Goal: Information Seeking & Learning: Learn about a topic

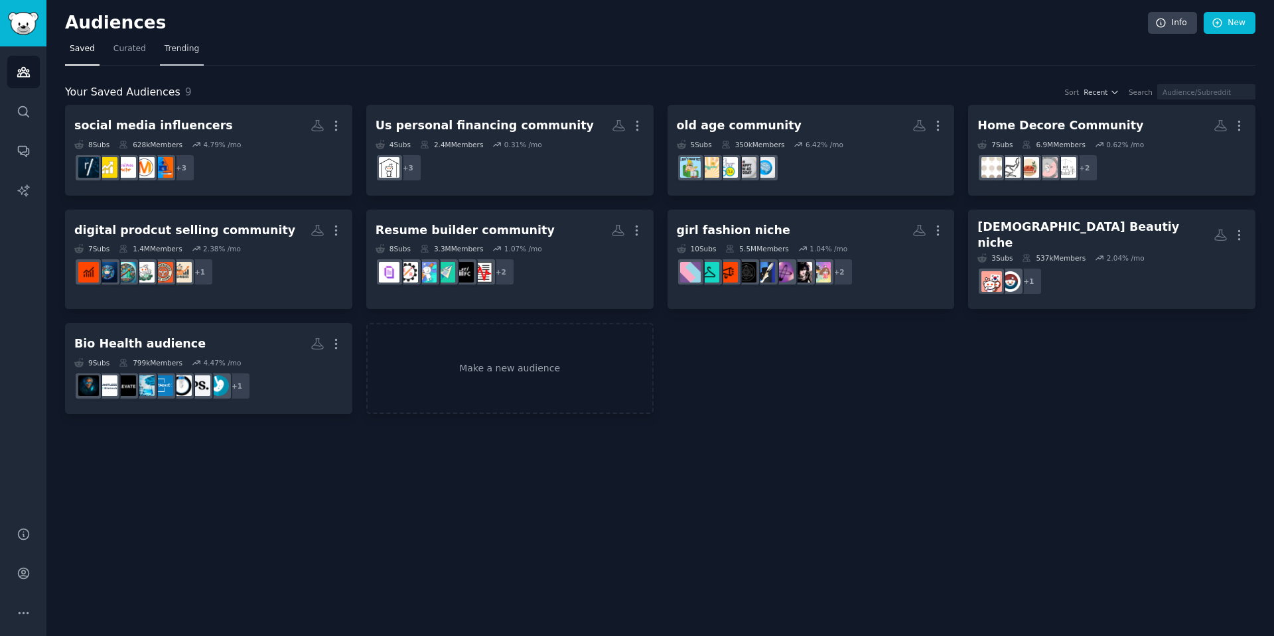
click at [169, 59] on link "Trending" at bounding box center [182, 51] width 44 height 27
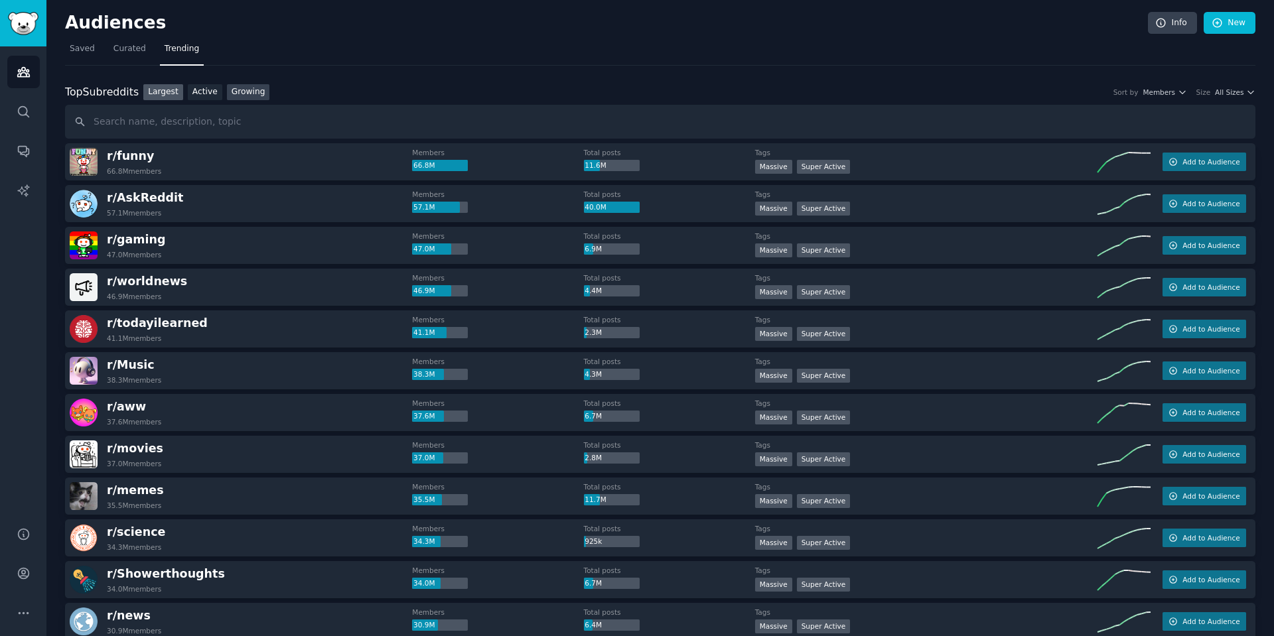
click at [233, 92] on link "Growing" at bounding box center [248, 92] width 43 height 17
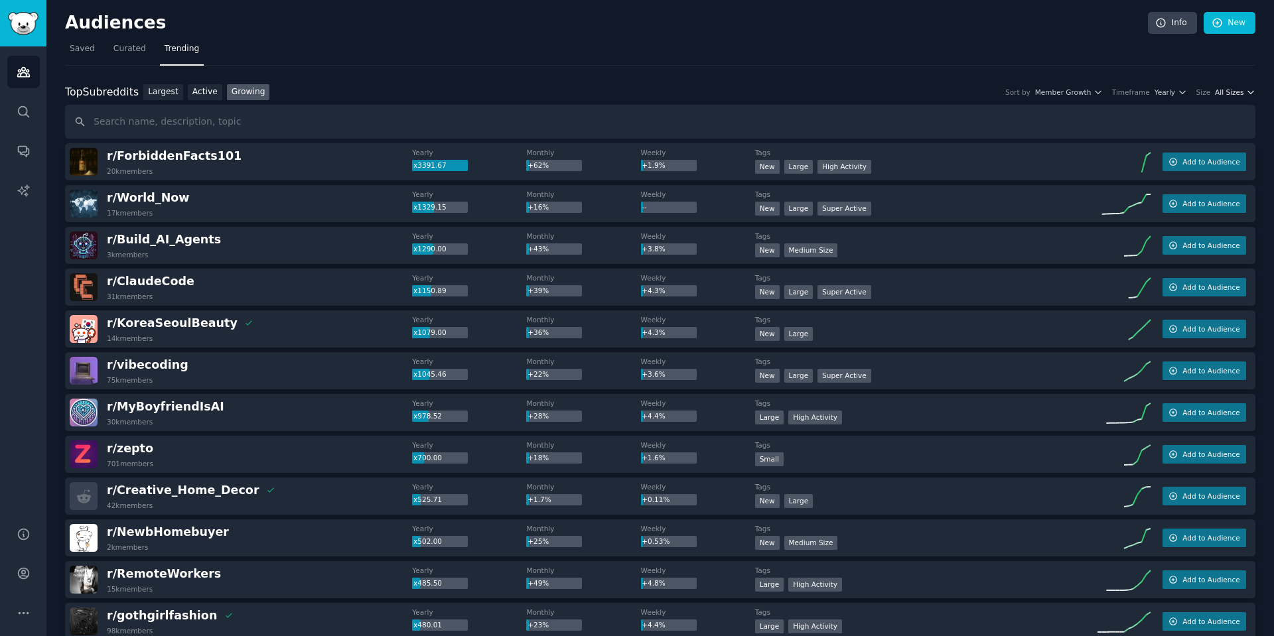
click at [1225, 89] on span "All Sizes" at bounding box center [1229, 92] width 29 height 9
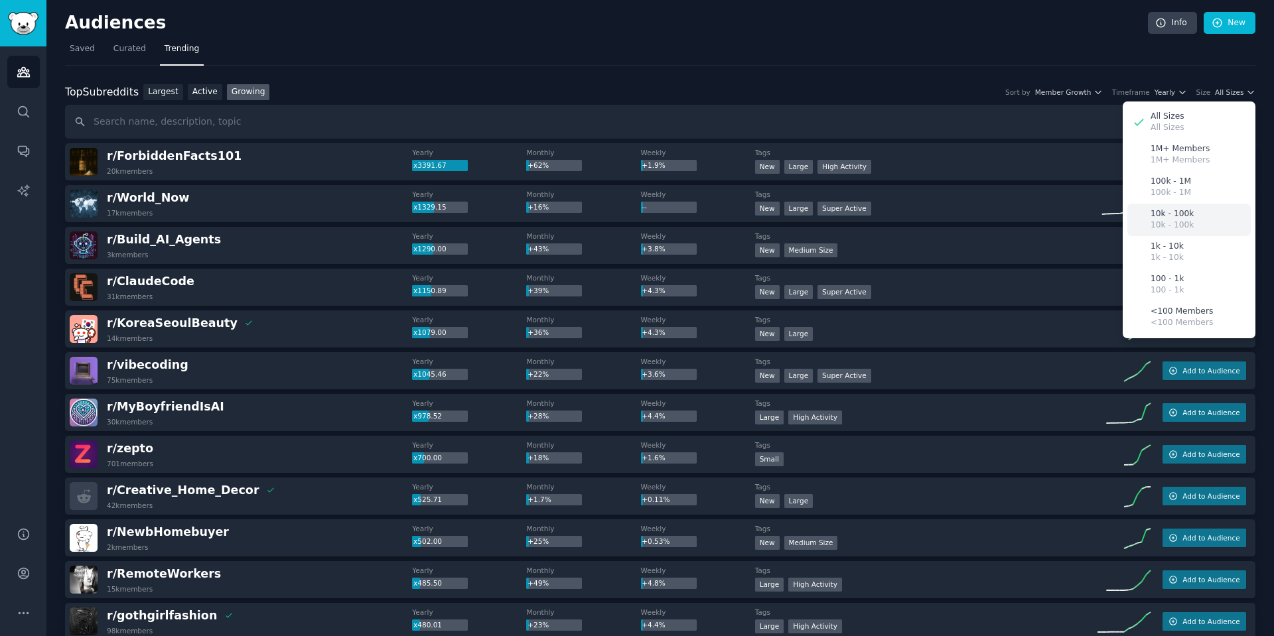
click at [1164, 213] on p "10k - 100k" at bounding box center [1172, 214] width 43 height 12
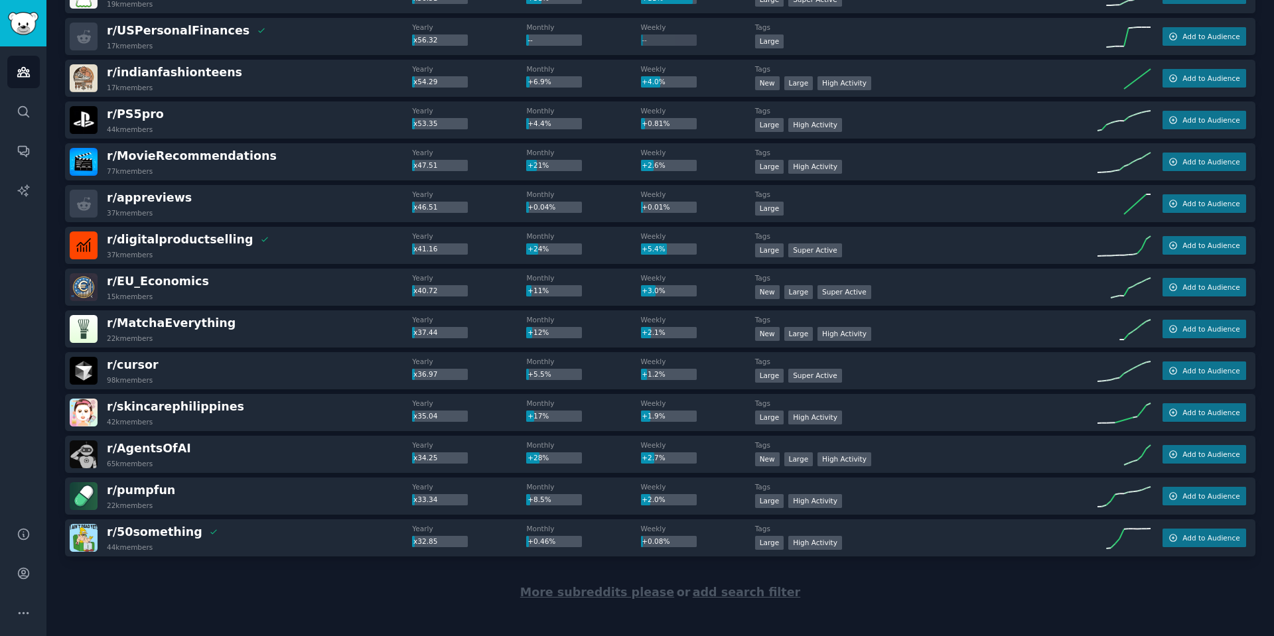
scroll to position [1683, 0]
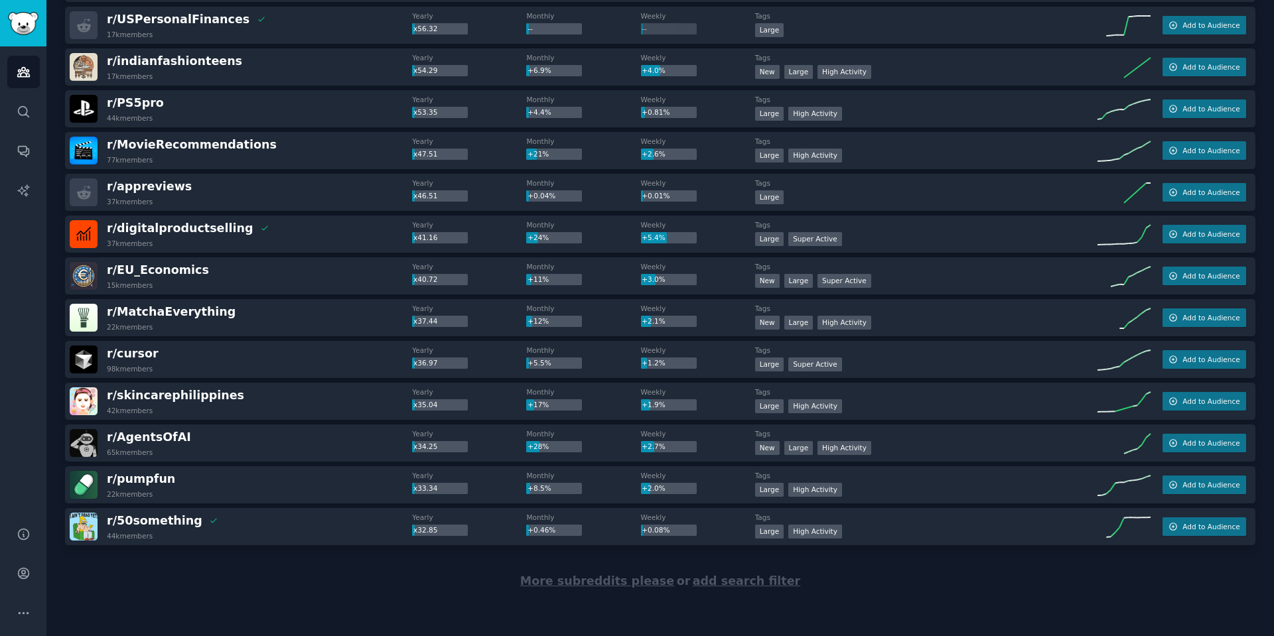
click at [206, 402] on span "r/ skincarephilippines" at bounding box center [175, 395] width 137 height 17
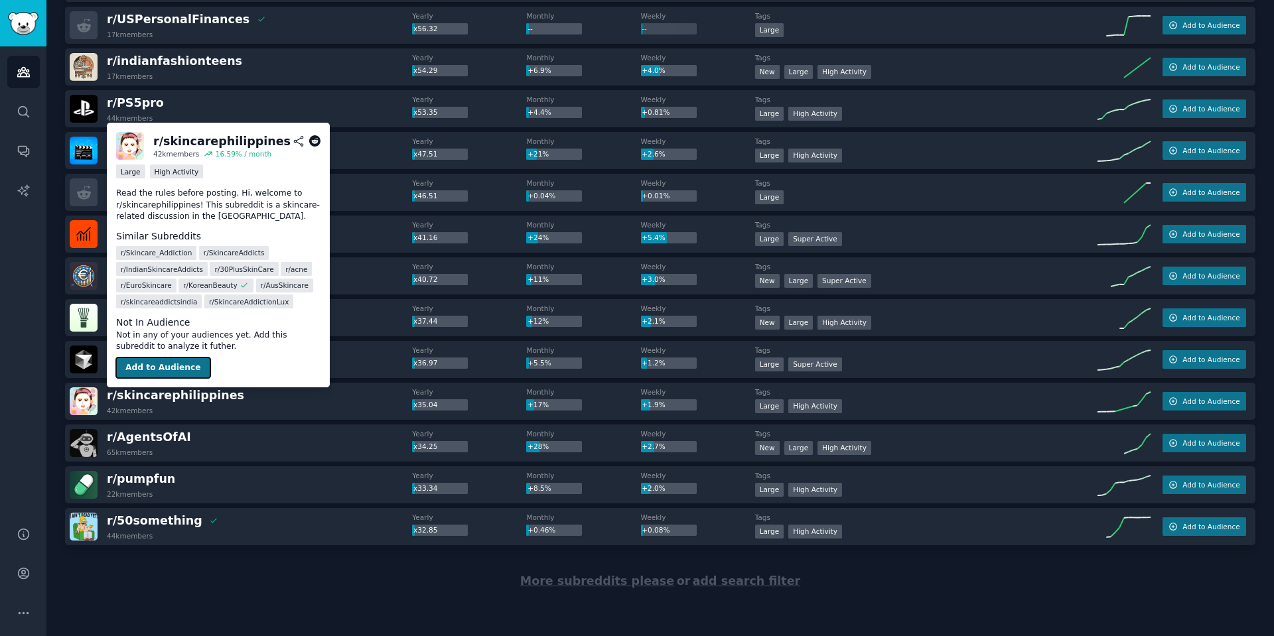
click at [174, 372] on button "Add to Audience" at bounding box center [163, 368] width 94 height 21
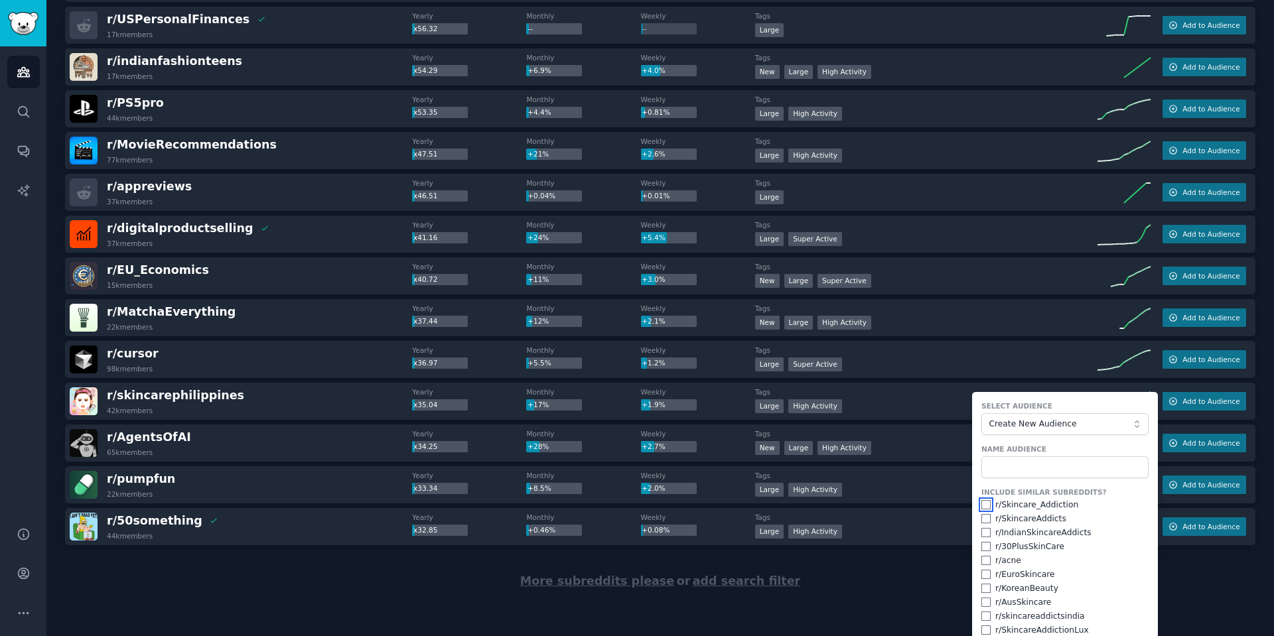
click at [983, 505] on input "checkbox" at bounding box center [985, 504] width 9 height 9
checkbox input "true"
click at [981, 518] on input "checkbox" at bounding box center [985, 518] width 9 height 9
checkbox input "true"
click at [985, 549] on input "checkbox" at bounding box center [985, 546] width 9 height 9
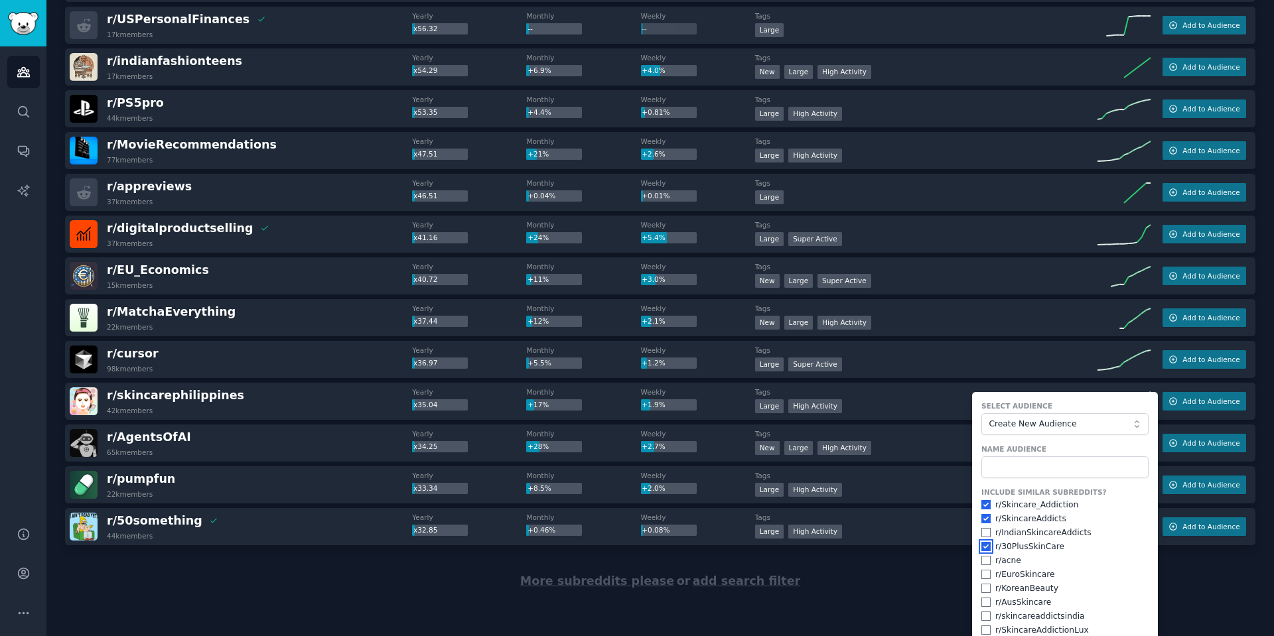
checkbox input "true"
click at [981, 564] on input "checkbox" at bounding box center [985, 560] width 9 height 9
checkbox input "true"
click at [982, 577] on input "checkbox" at bounding box center [985, 574] width 9 height 9
checkbox input "true"
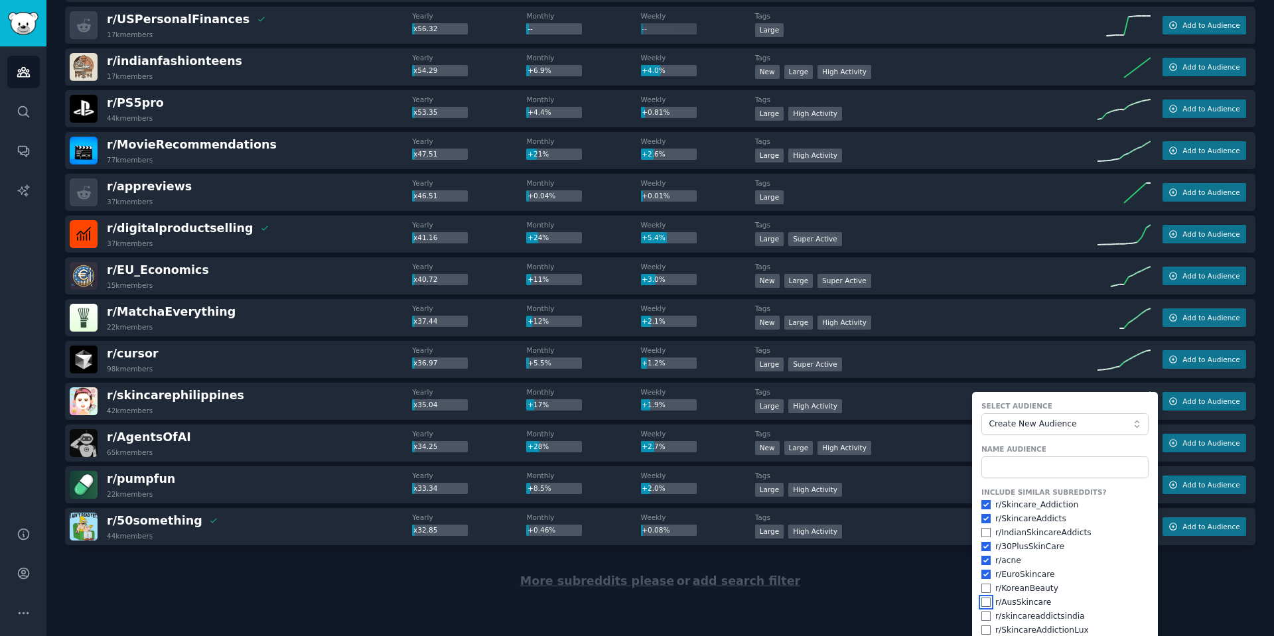
click at [985, 604] on input "checkbox" at bounding box center [985, 602] width 9 height 9
checkbox input "true"
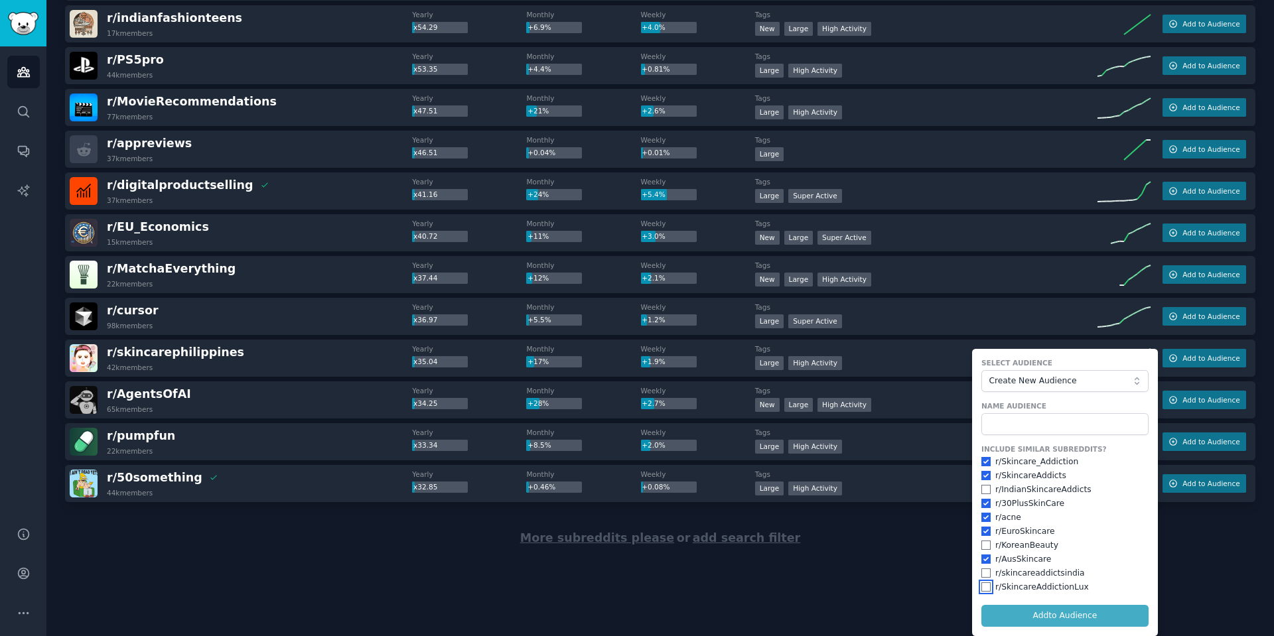
click at [981, 589] on input "checkbox" at bounding box center [985, 587] width 9 height 9
checkbox input "true"
click at [1056, 420] on input "text" at bounding box center [1064, 424] width 167 height 23
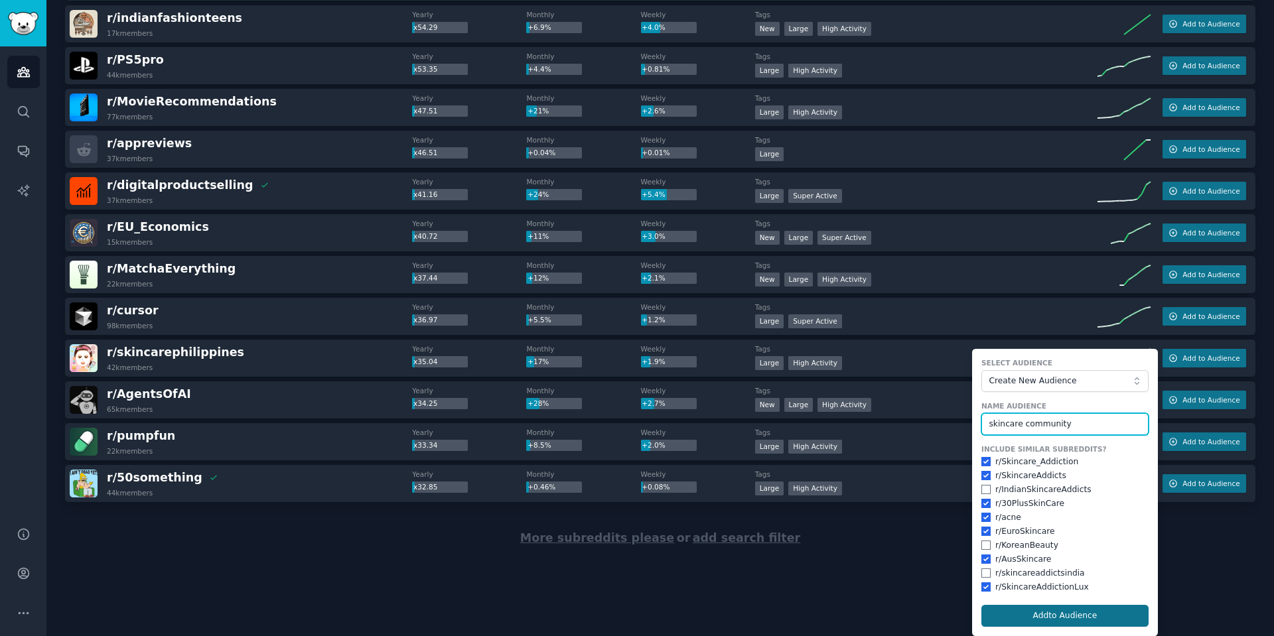
type input "skincare community"
click at [1068, 615] on button "Add to Audience" at bounding box center [1064, 616] width 167 height 23
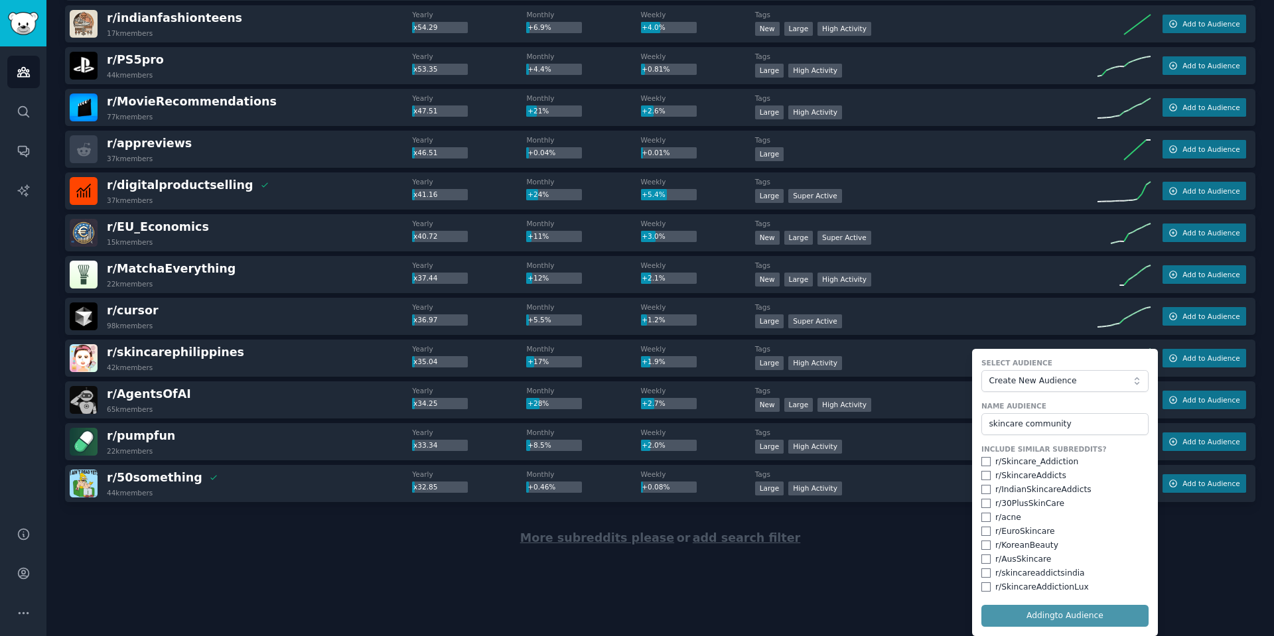
checkbox input "false"
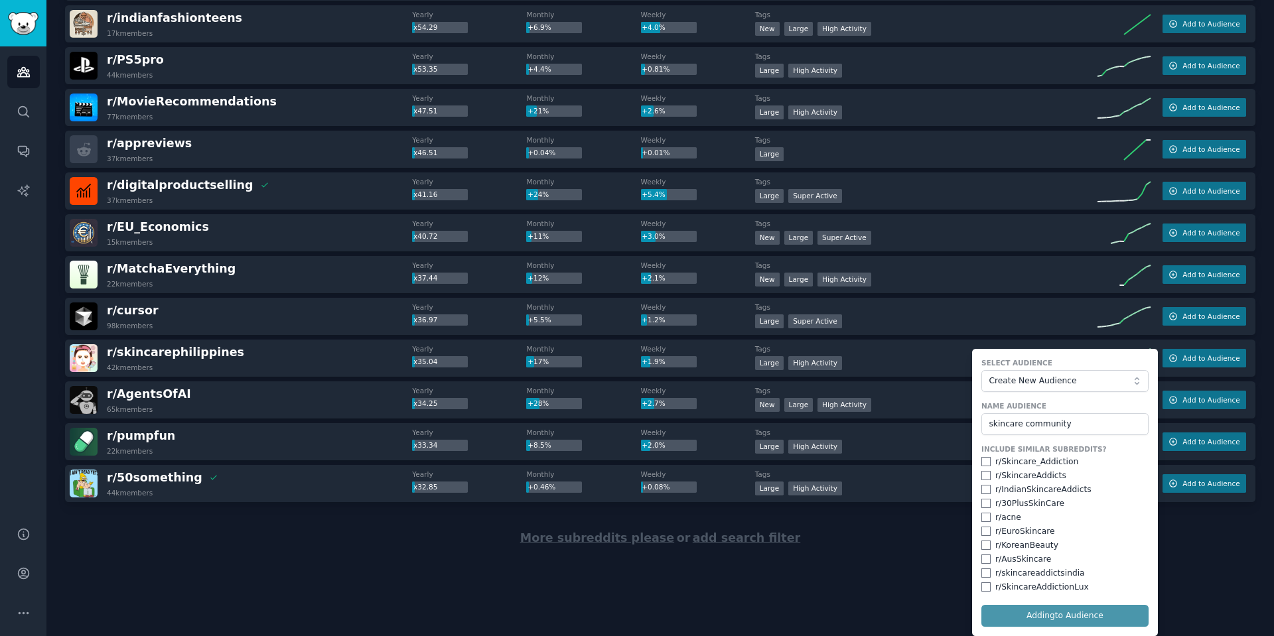
checkbox input "false"
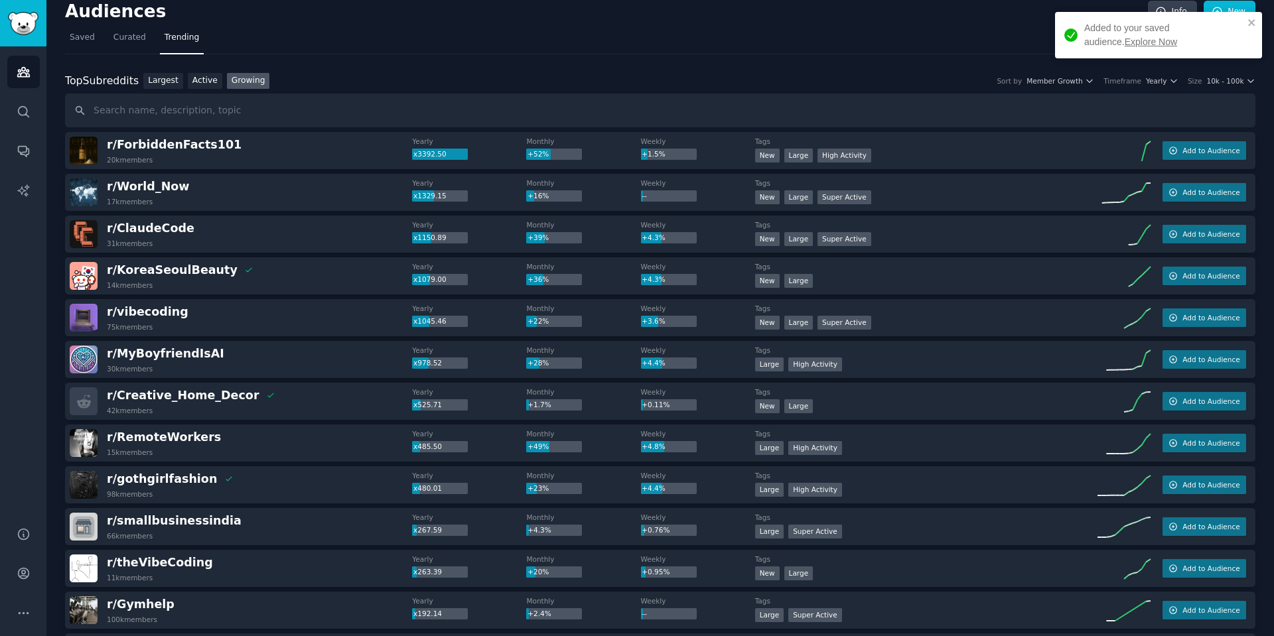
scroll to position [0, 0]
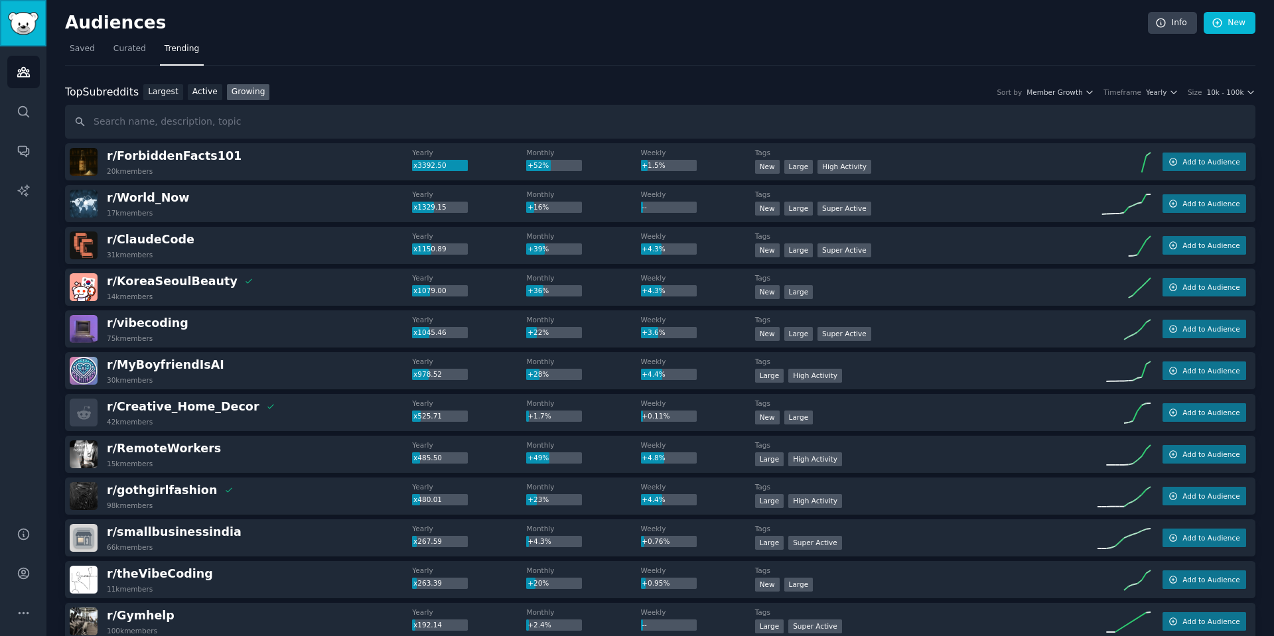
click at [25, 31] on img "Sidebar" at bounding box center [23, 23] width 31 height 23
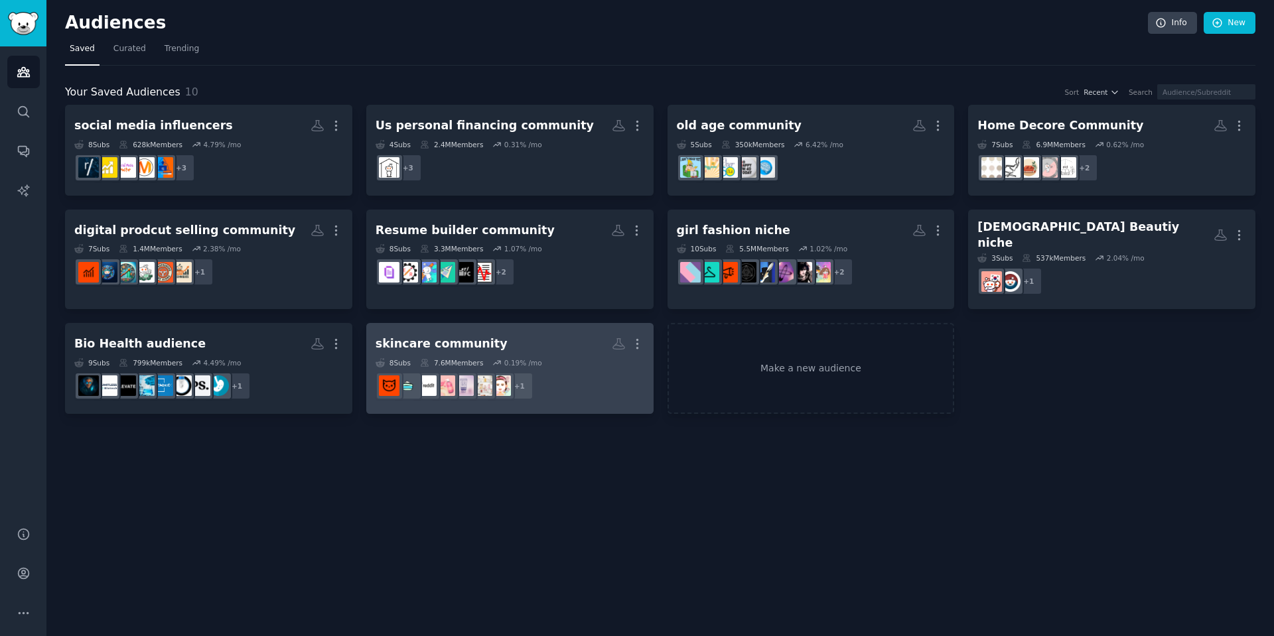
click at [575, 334] on h2 "skincare community More" at bounding box center [510, 343] width 269 height 23
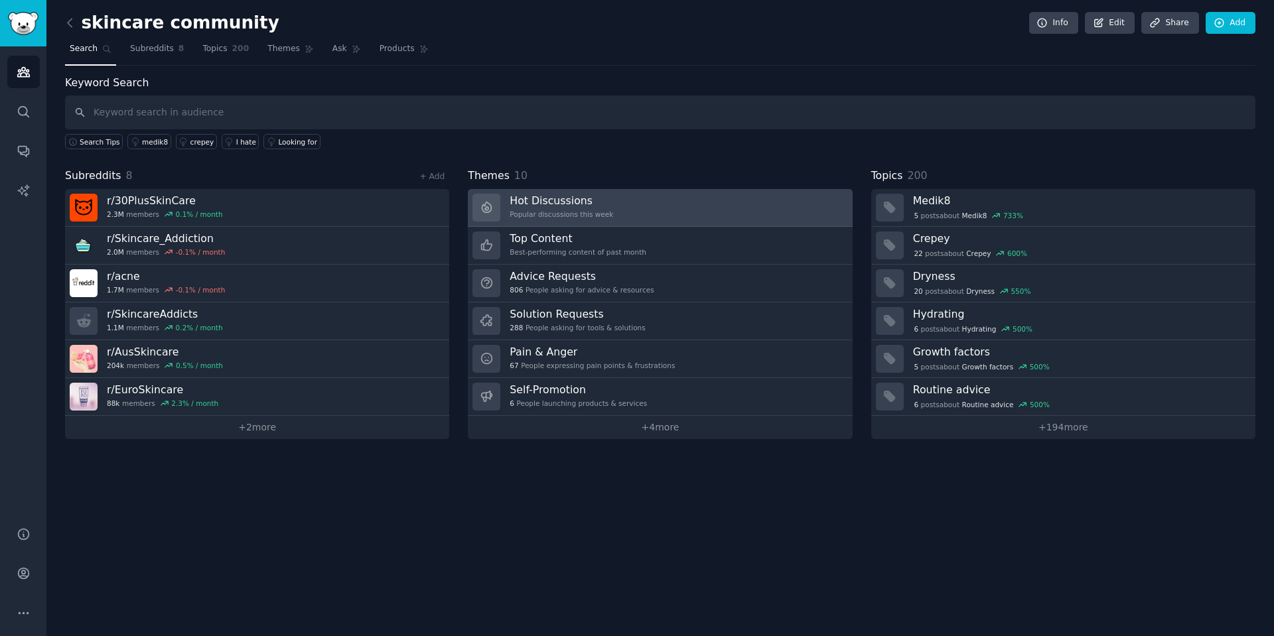
click at [533, 220] on div "Hot Discussions Popular discussions this week" at bounding box center [562, 208] width 104 height 28
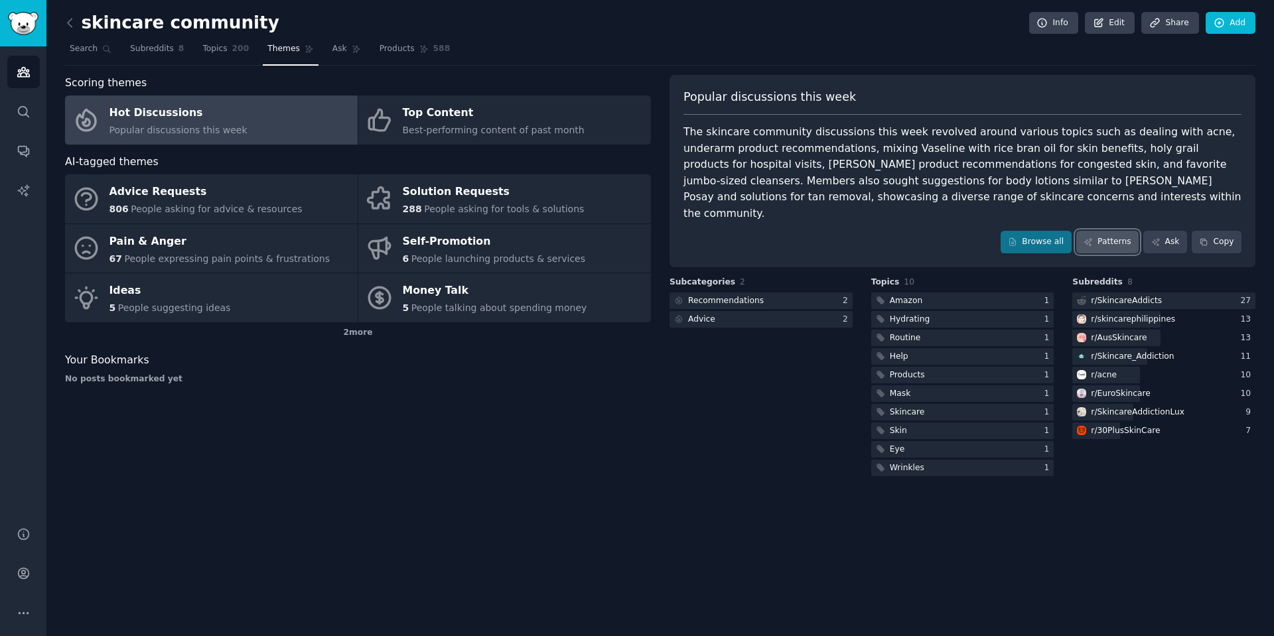
click at [1109, 231] on link "Patterns" at bounding box center [1107, 242] width 62 height 23
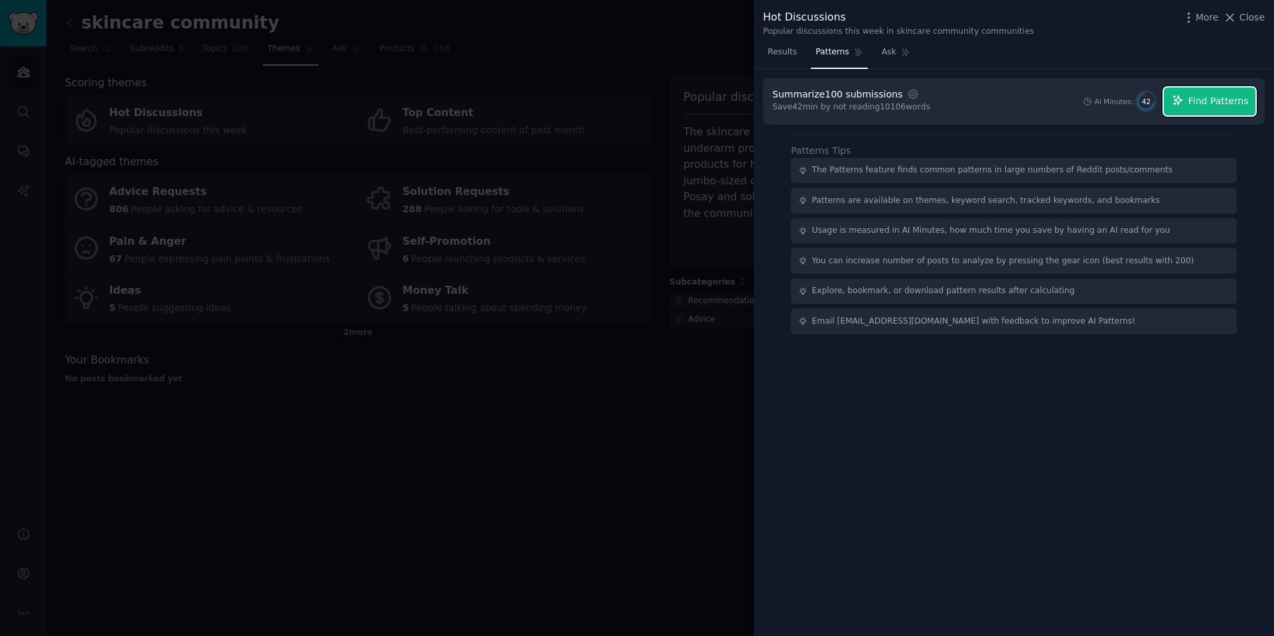
click at [1237, 105] on span "Find Patterns" at bounding box center [1218, 101] width 60 height 14
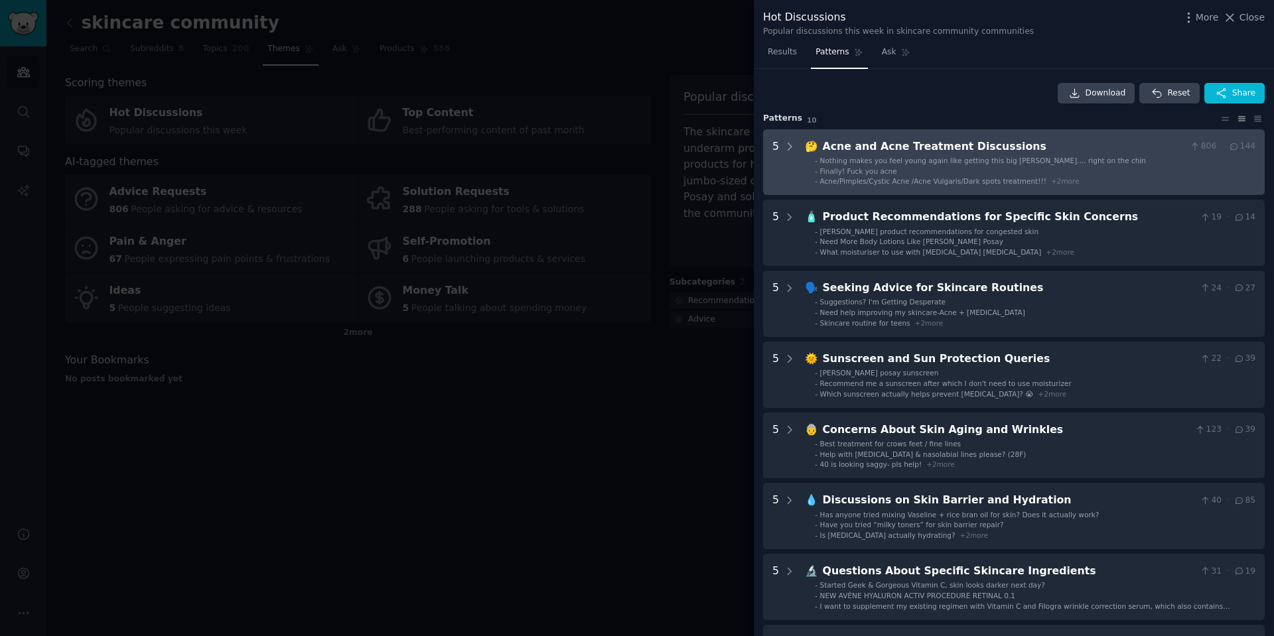
click at [1066, 159] on span "Nothing makes you feel young again like getting this big [PERSON_NAME].... righ…" at bounding box center [983, 161] width 326 height 8
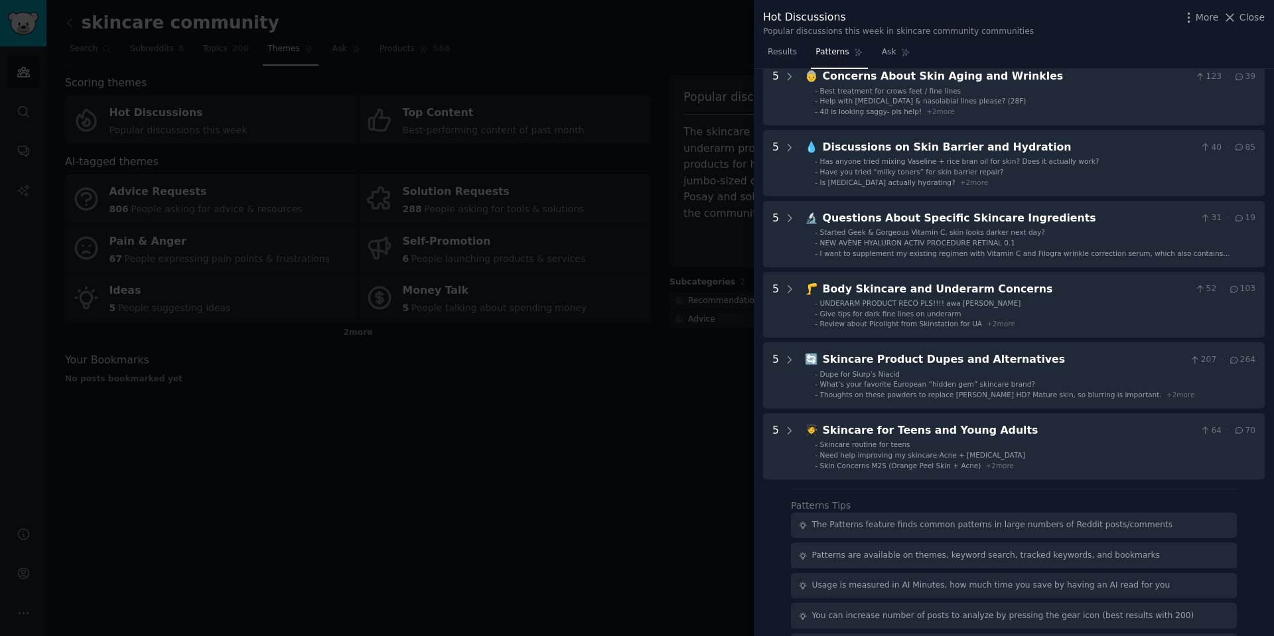
scroll to position [697, 0]
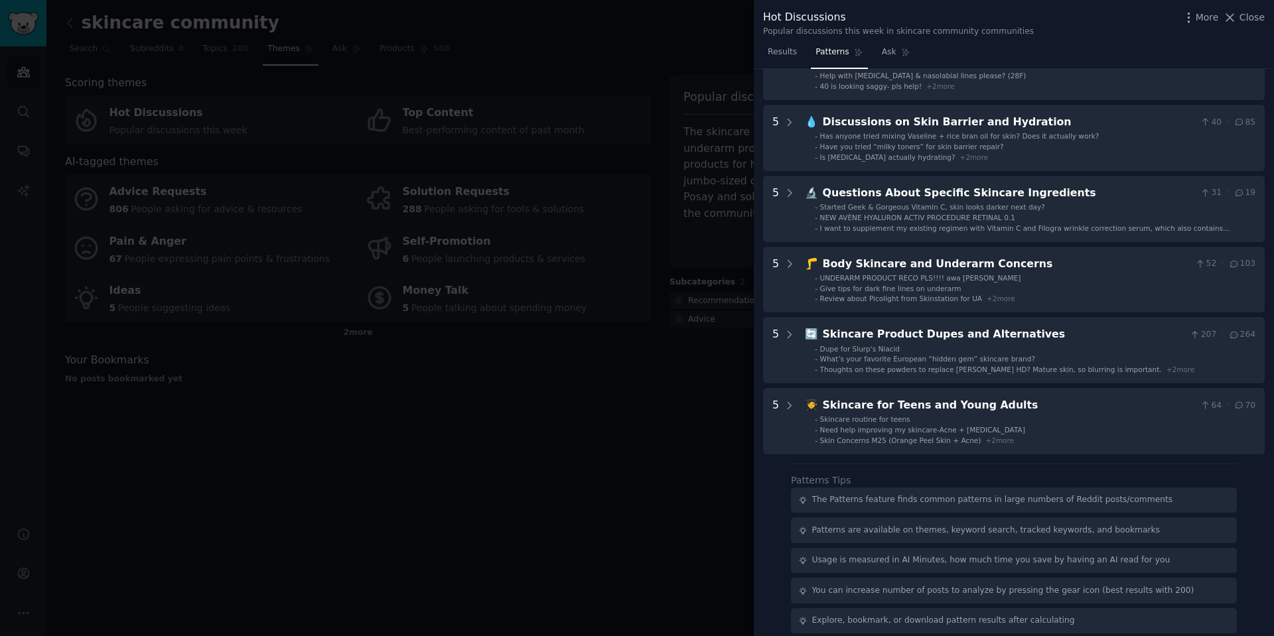
click at [593, 416] on div at bounding box center [637, 318] width 1274 height 636
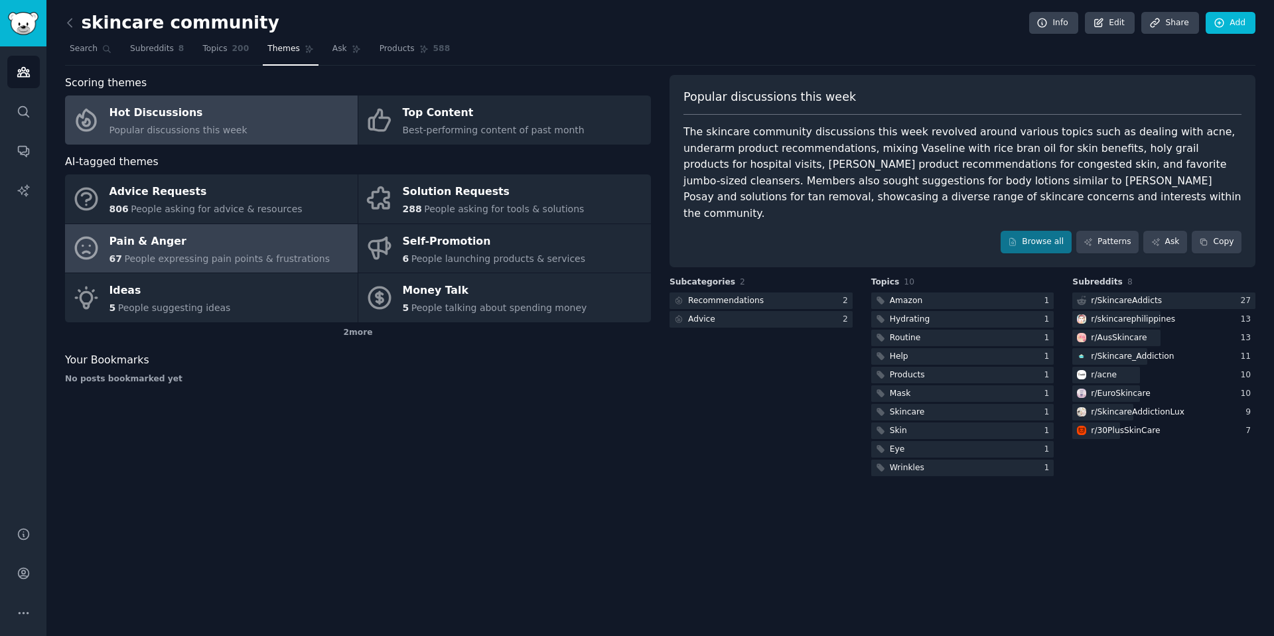
click at [253, 259] on span "People expressing pain points & frustrations" at bounding box center [227, 258] width 206 height 11
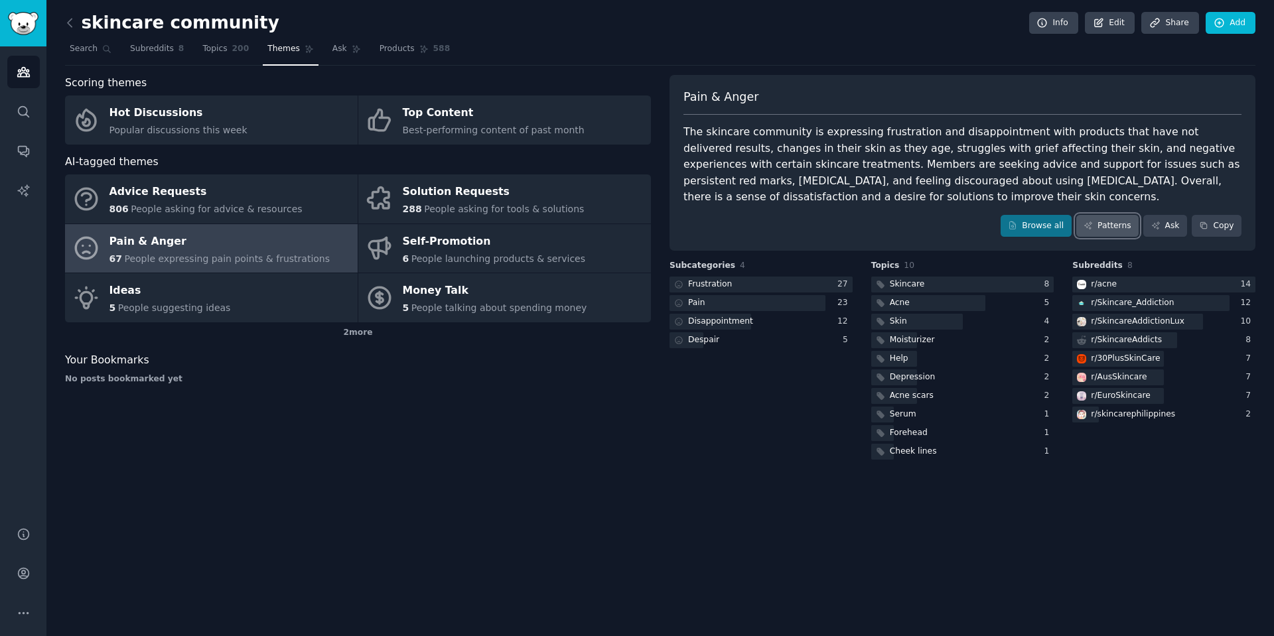
click at [1089, 222] on icon at bounding box center [1088, 225] width 9 height 9
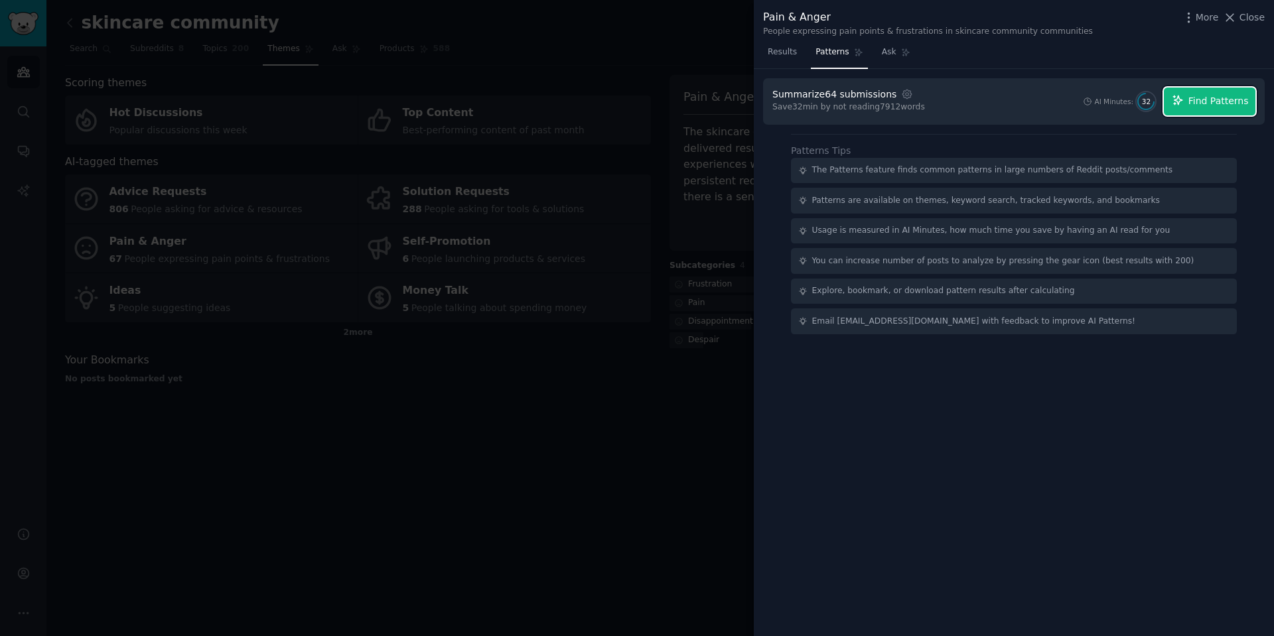
click at [1211, 101] on span "Find Patterns" at bounding box center [1218, 101] width 60 height 14
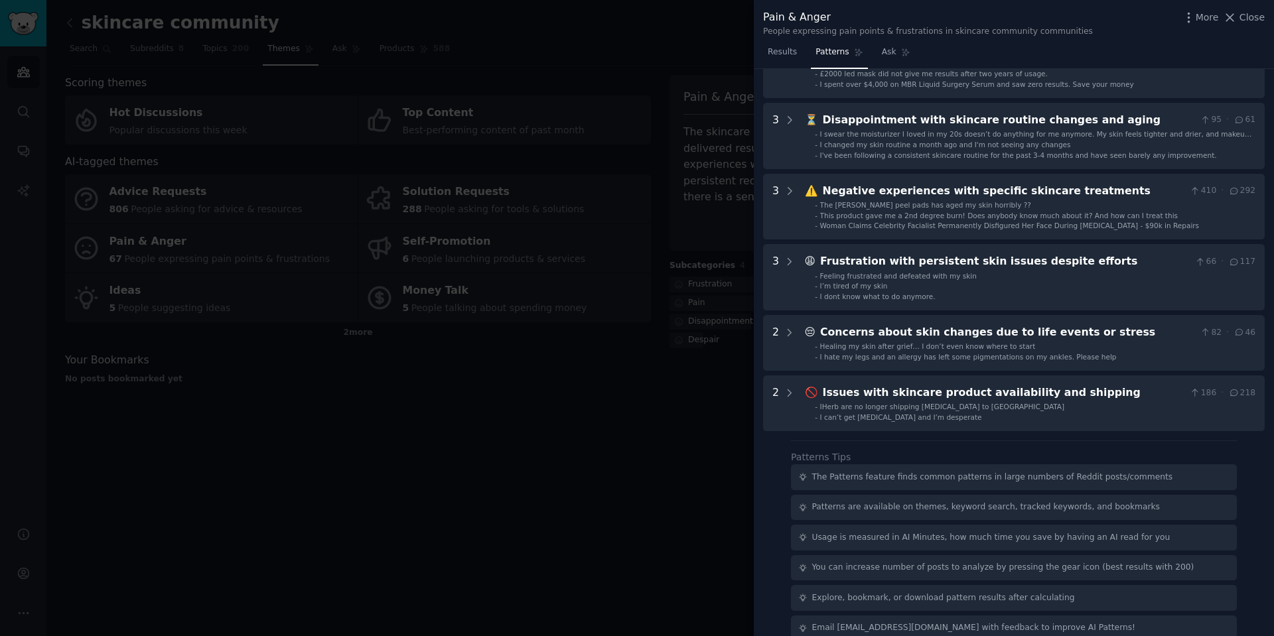
scroll to position [257, 0]
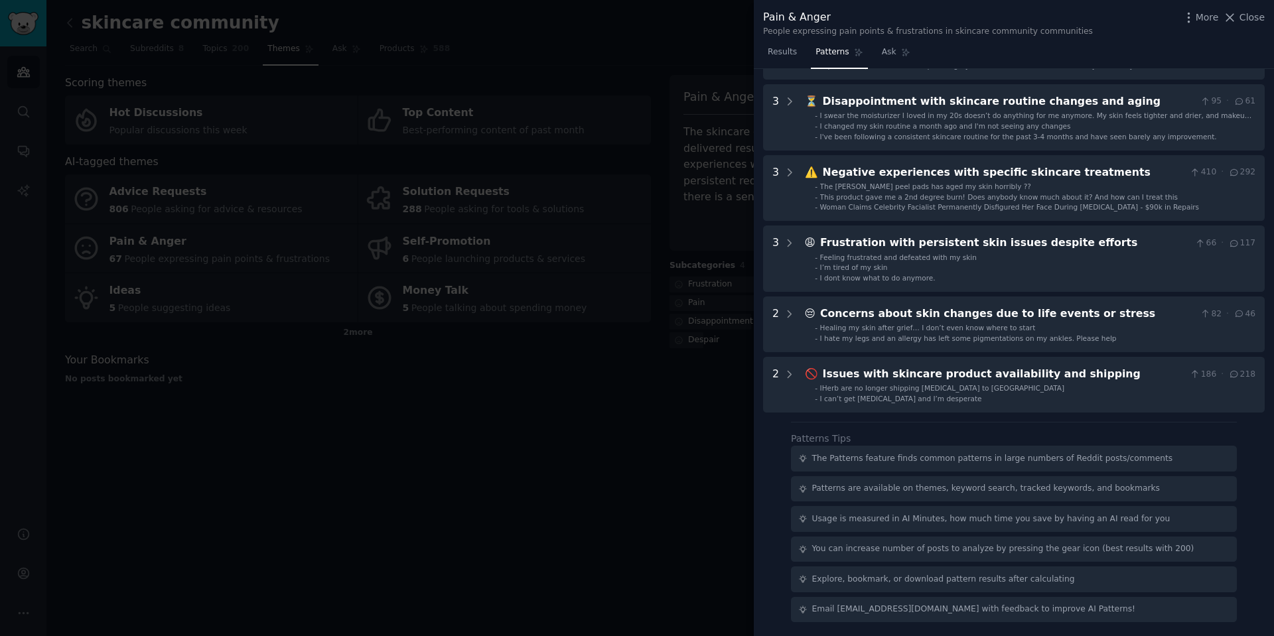
click at [447, 405] on div at bounding box center [637, 318] width 1274 height 636
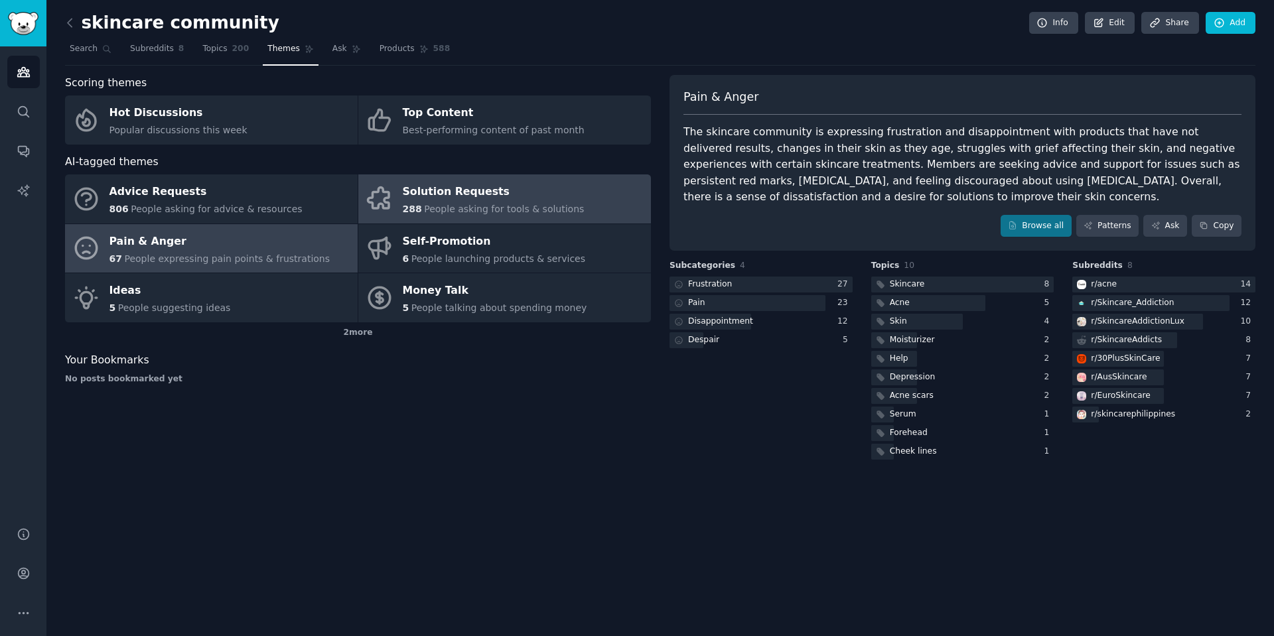
click at [455, 206] on span "People asking for tools & solutions" at bounding box center [504, 209] width 160 height 11
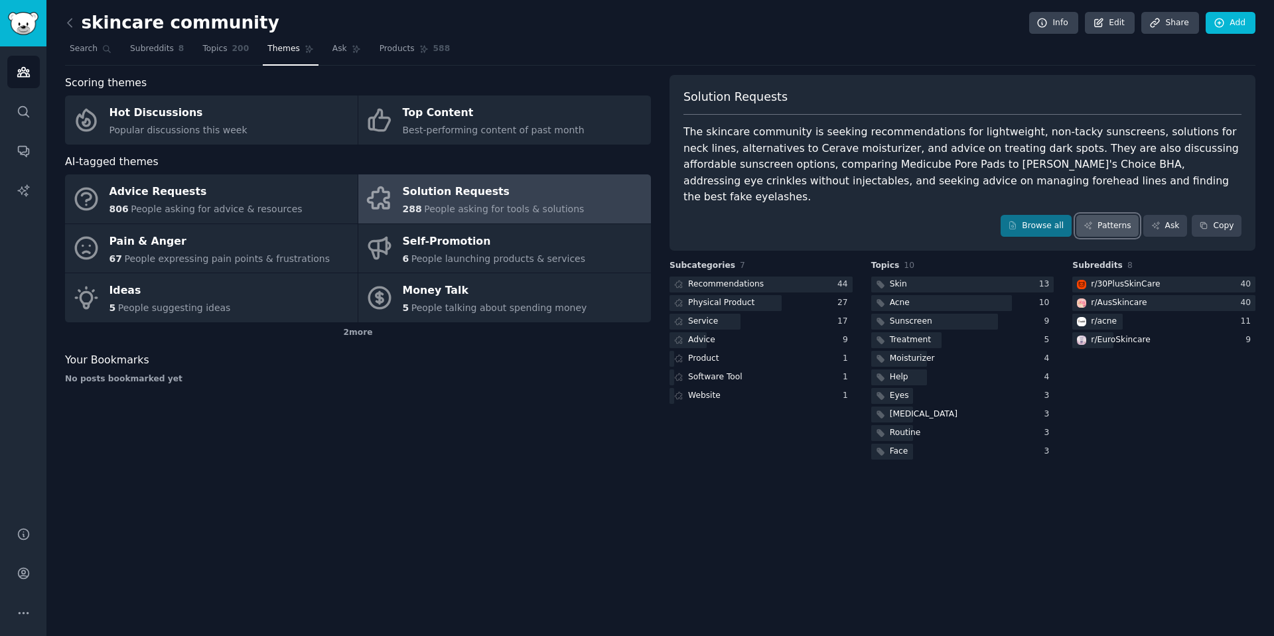
click at [1105, 215] on link "Patterns" at bounding box center [1107, 226] width 62 height 23
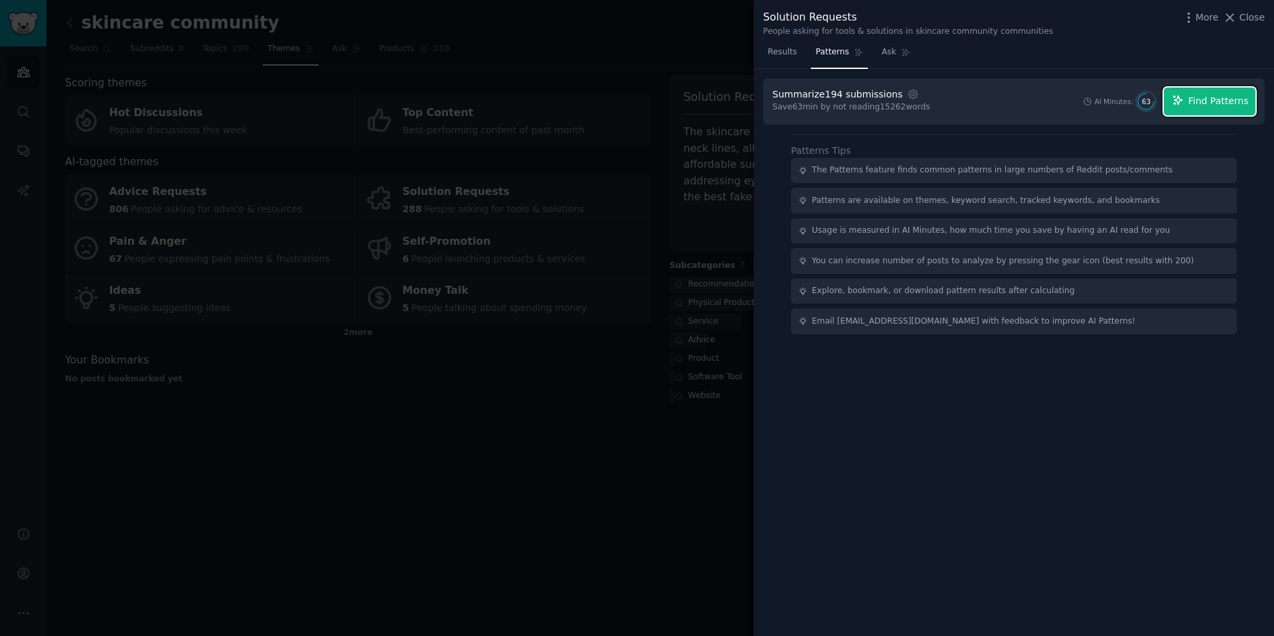
click at [1192, 96] on span "Find Patterns" at bounding box center [1218, 101] width 60 height 14
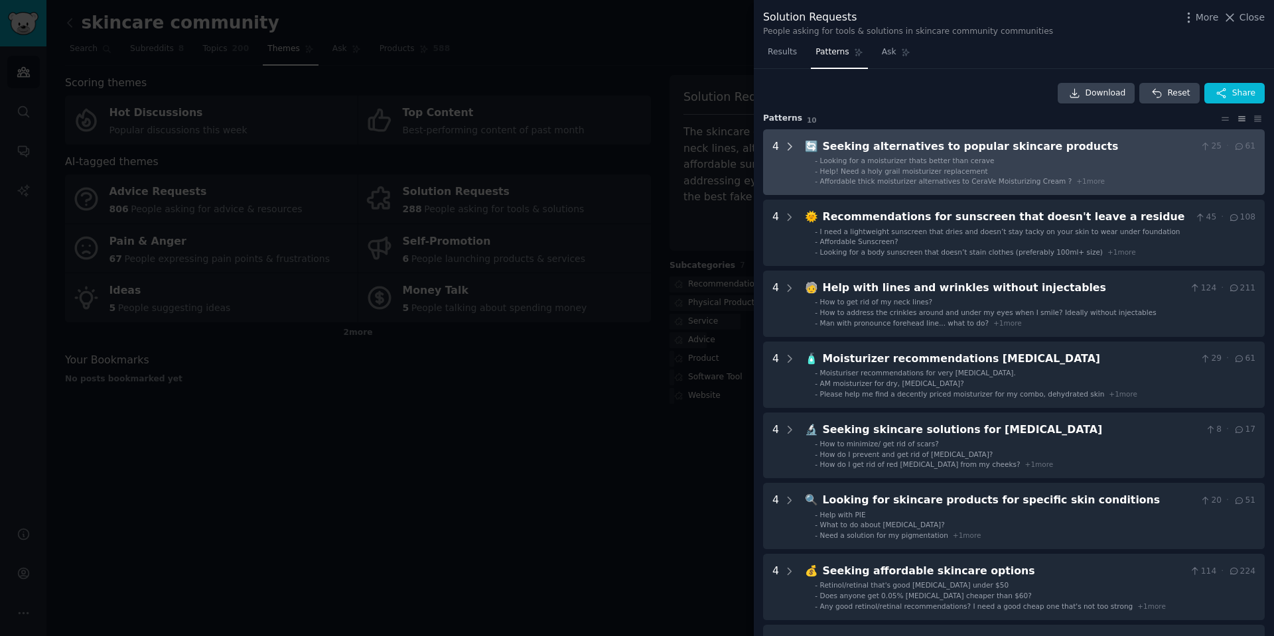
click at [786, 147] on icon at bounding box center [790, 147] width 12 height 12
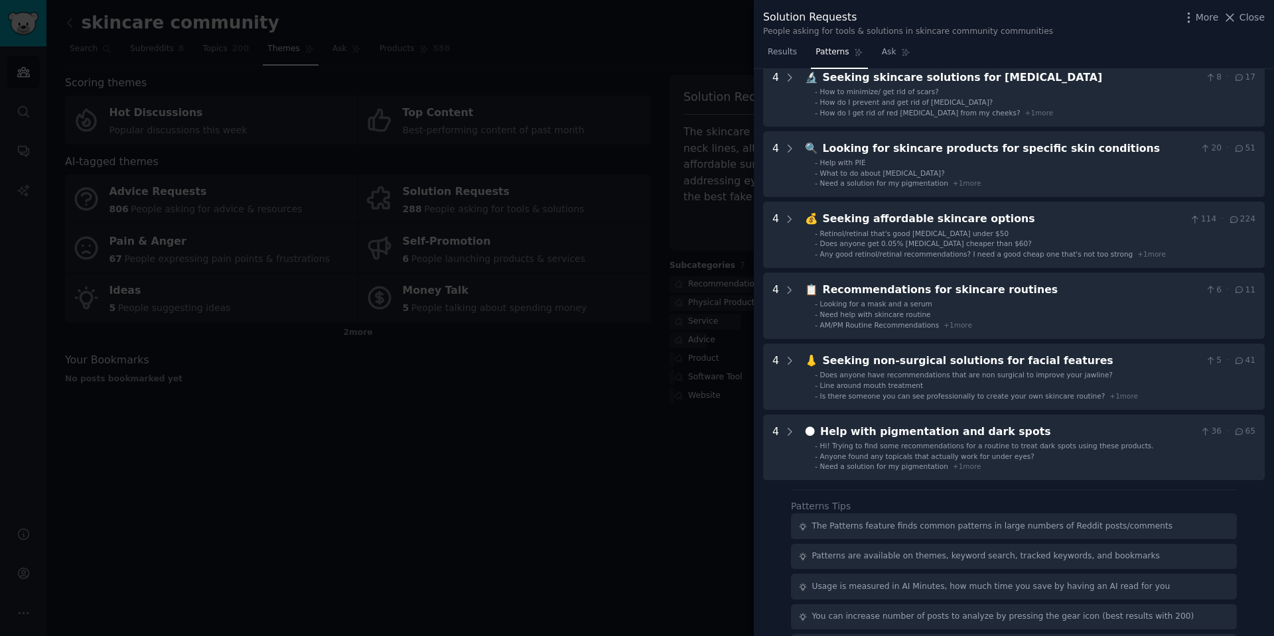
scroll to position [685, 0]
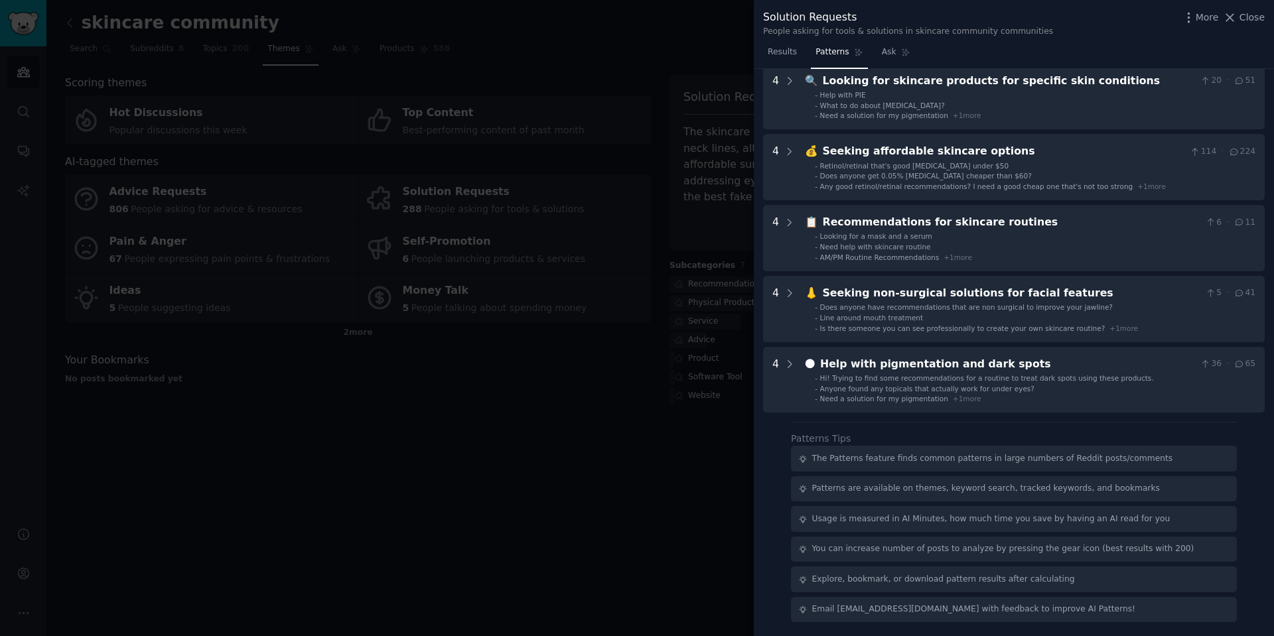
click at [405, 436] on div at bounding box center [637, 318] width 1274 height 636
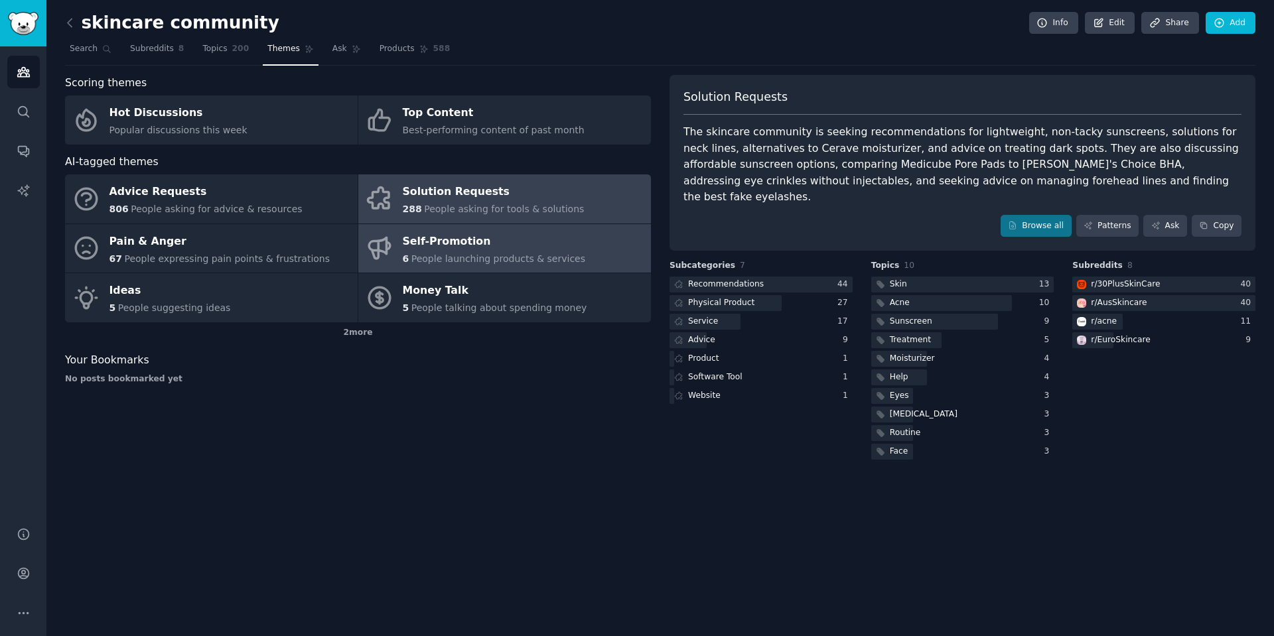
click at [486, 247] on div "Self-Promotion" at bounding box center [494, 241] width 183 height 21
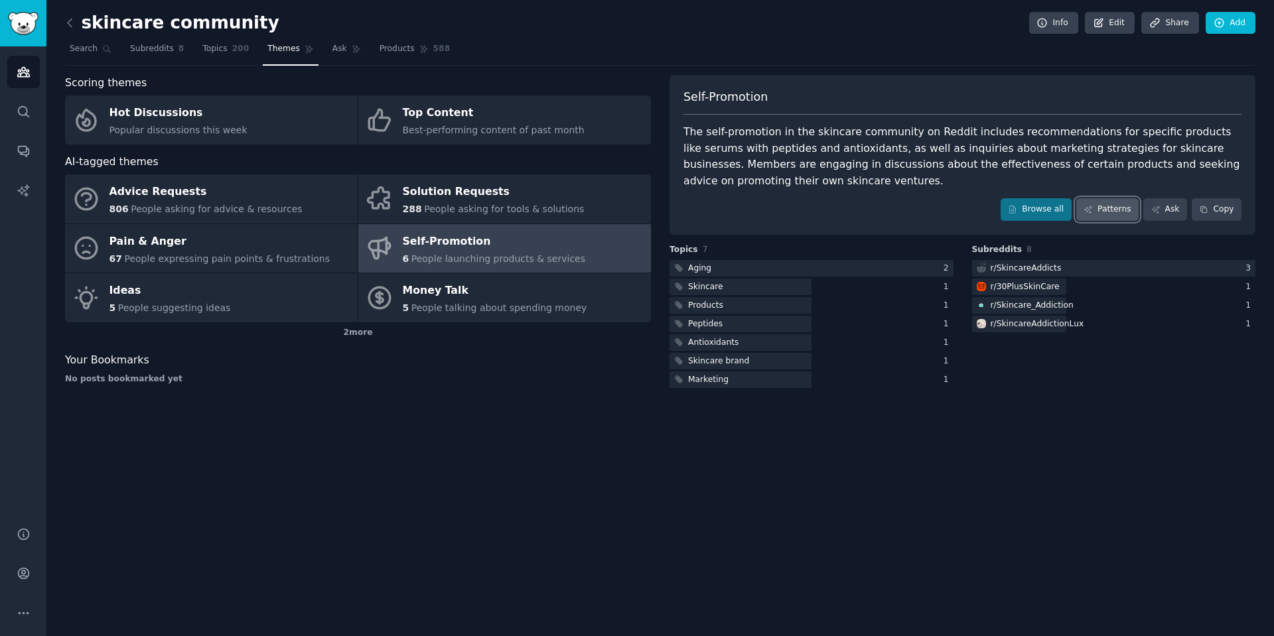
click at [1129, 211] on link "Patterns" at bounding box center [1107, 209] width 62 height 23
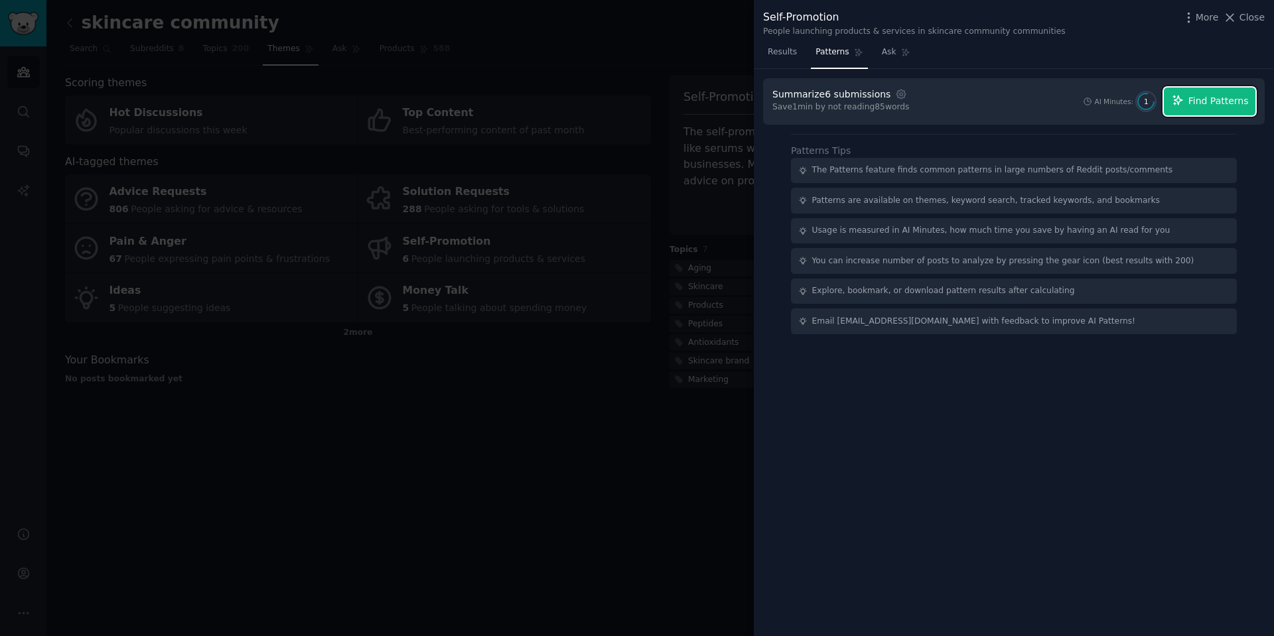
click at [1191, 102] on span "Find Patterns" at bounding box center [1218, 101] width 60 height 14
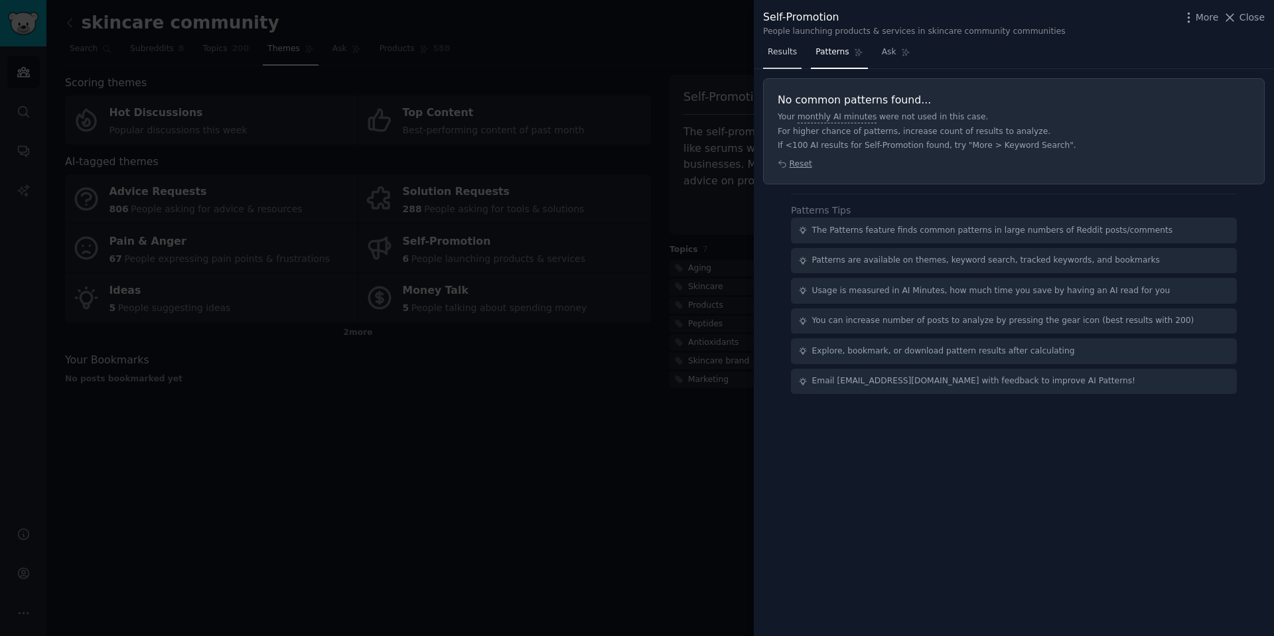
click at [780, 66] on link "Results" at bounding box center [782, 55] width 38 height 27
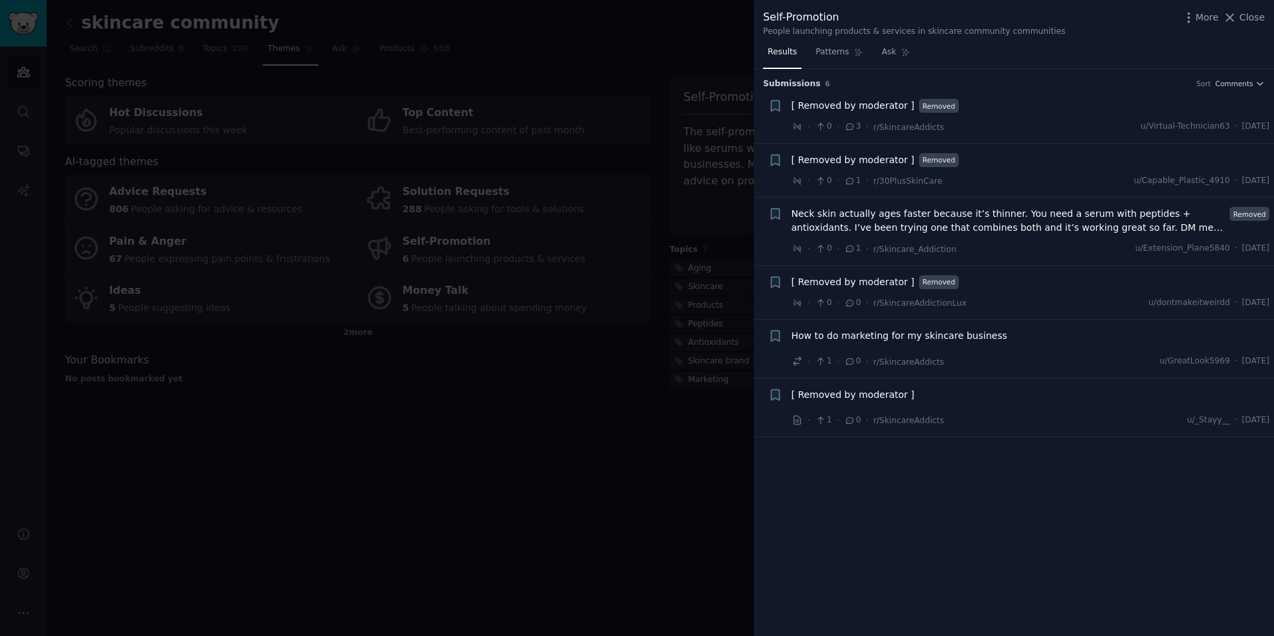
click at [658, 439] on div at bounding box center [637, 318] width 1274 height 636
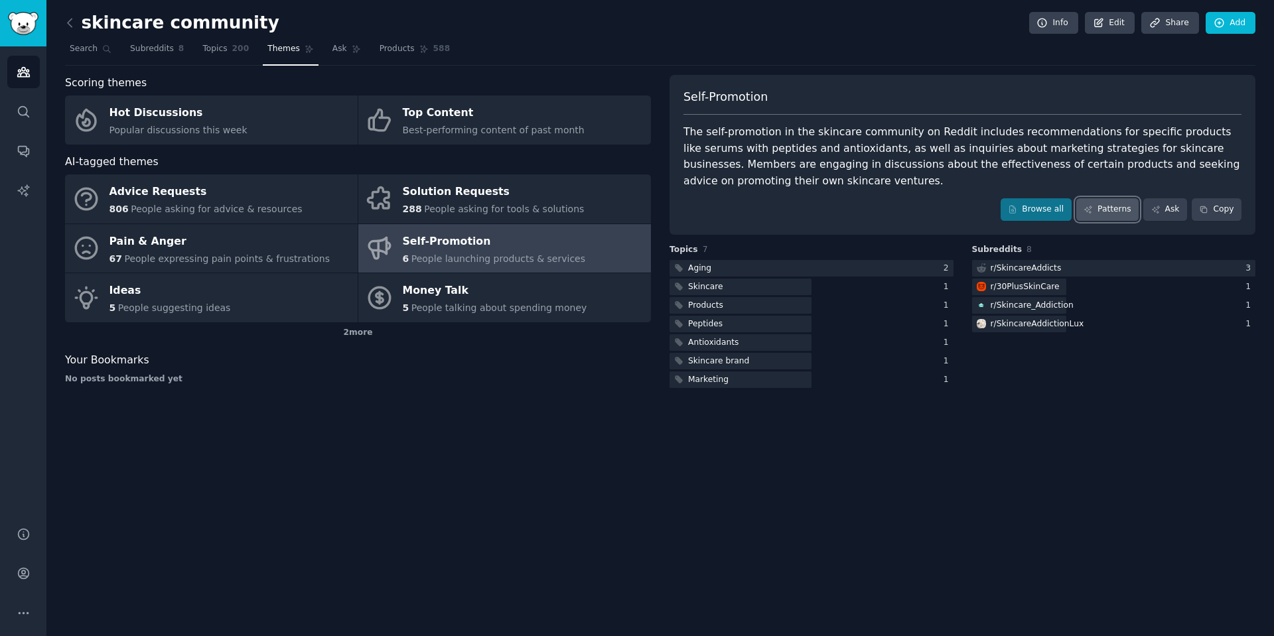
click at [1096, 216] on link "Patterns" at bounding box center [1107, 209] width 62 height 23
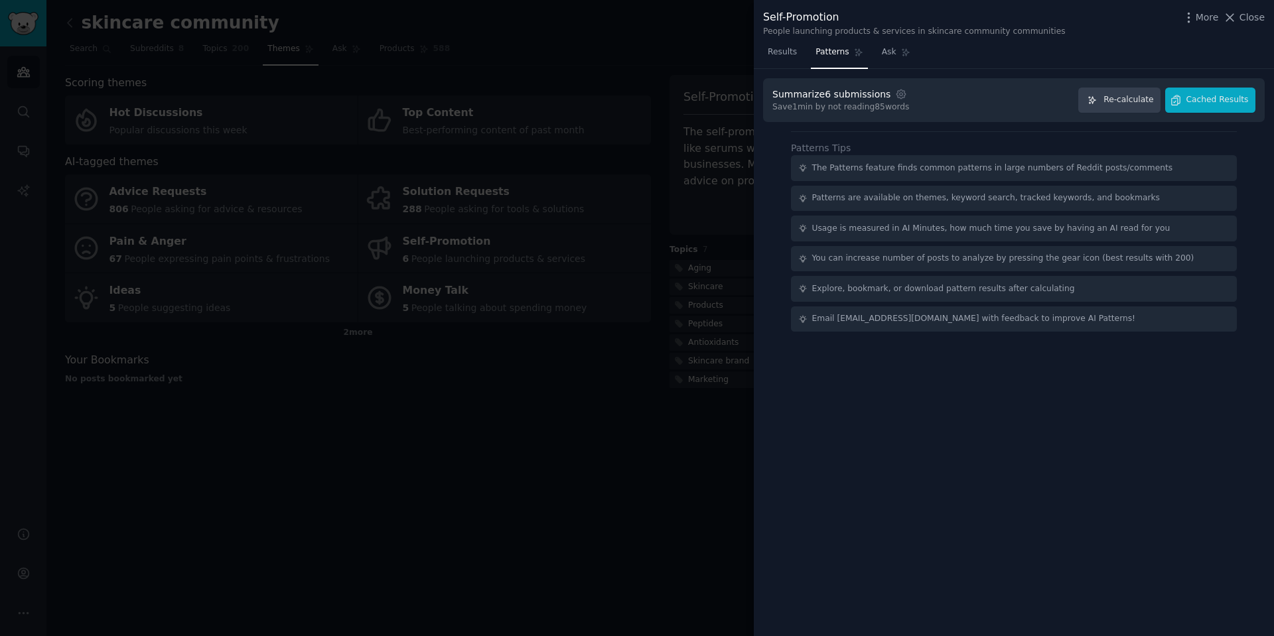
click at [600, 564] on div at bounding box center [637, 318] width 1274 height 636
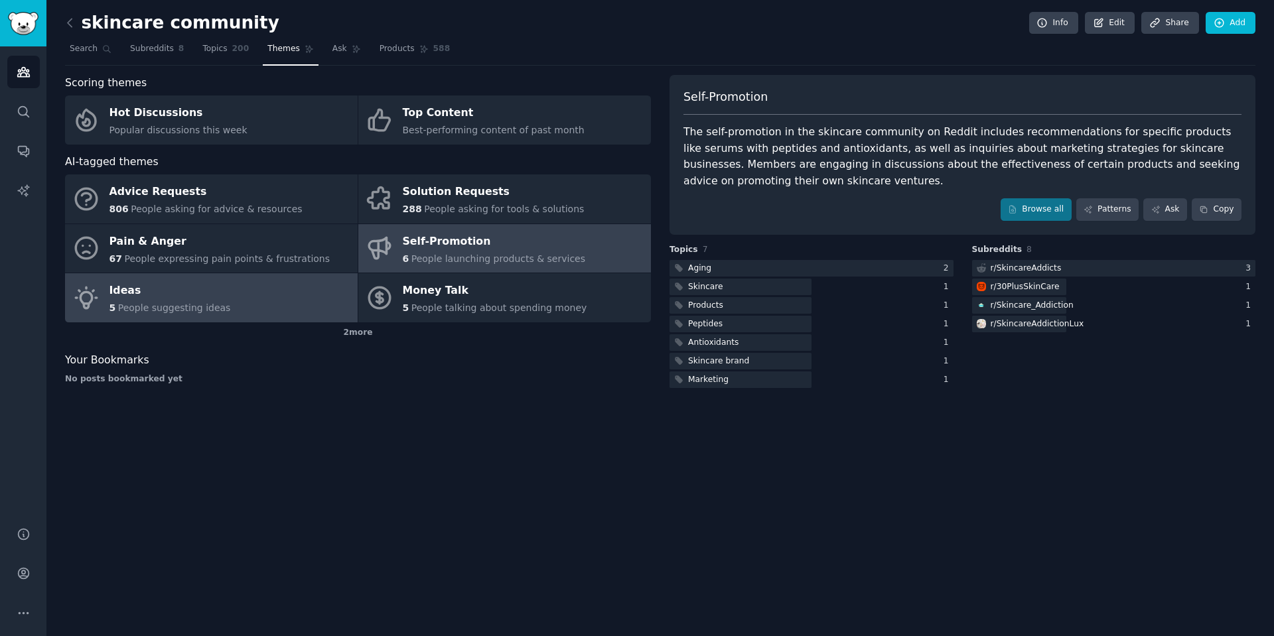
click at [255, 299] on link "Ideas 5 People suggesting ideas" at bounding box center [211, 297] width 293 height 49
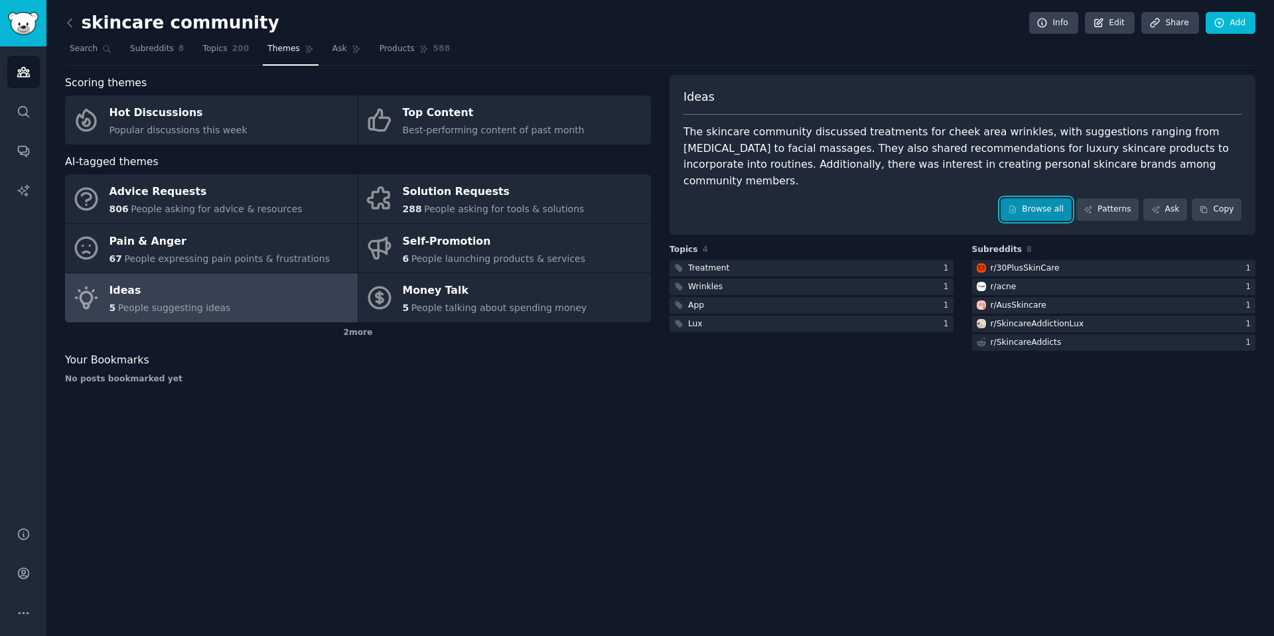
click at [1017, 198] on link "Browse all" at bounding box center [1036, 209] width 71 height 23
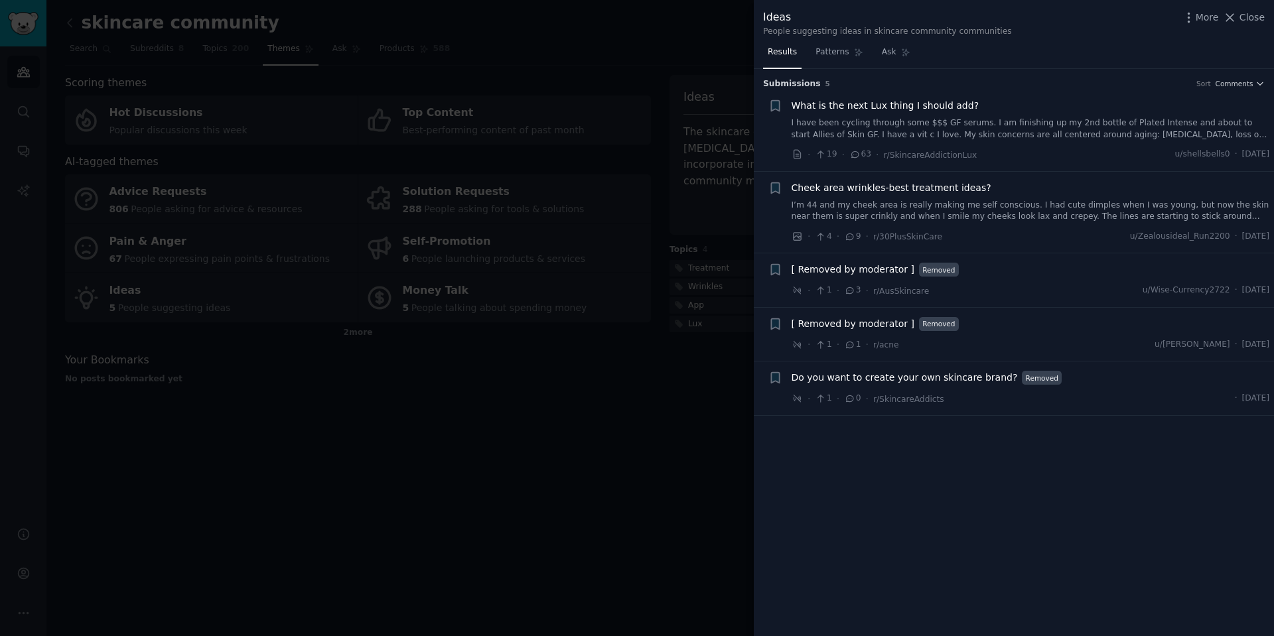
click at [620, 435] on div at bounding box center [637, 318] width 1274 height 636
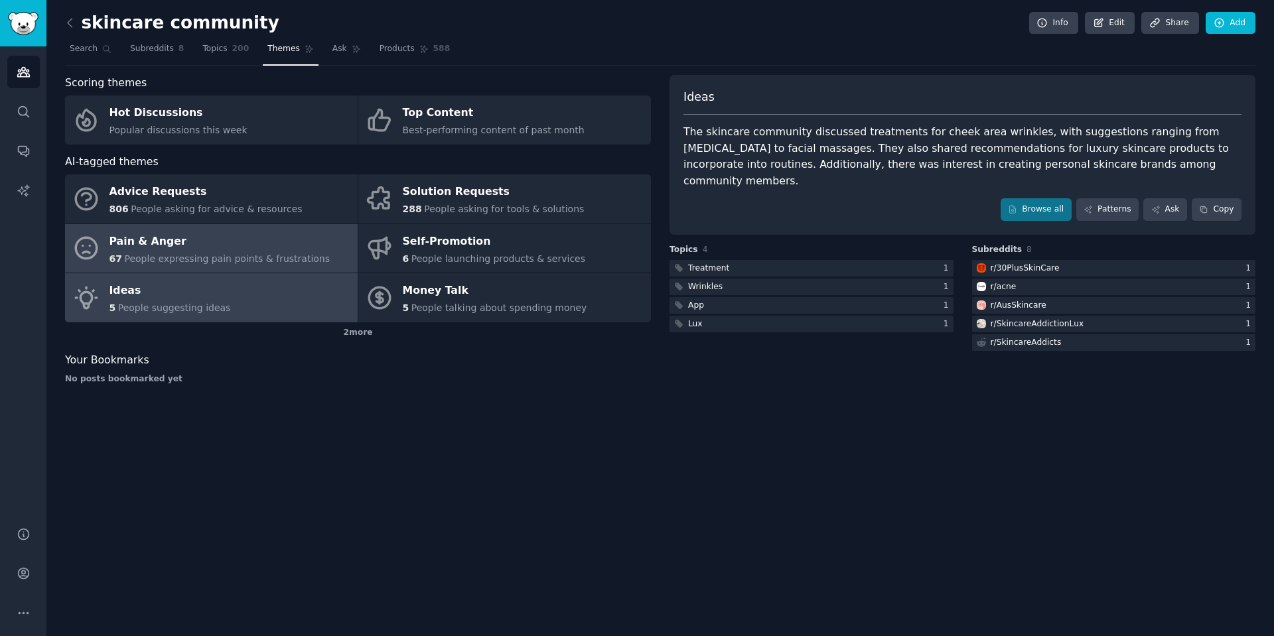
click at [265, 247] on div "Pain & Anger" at bounding box center [219, 241] width 221 height 21
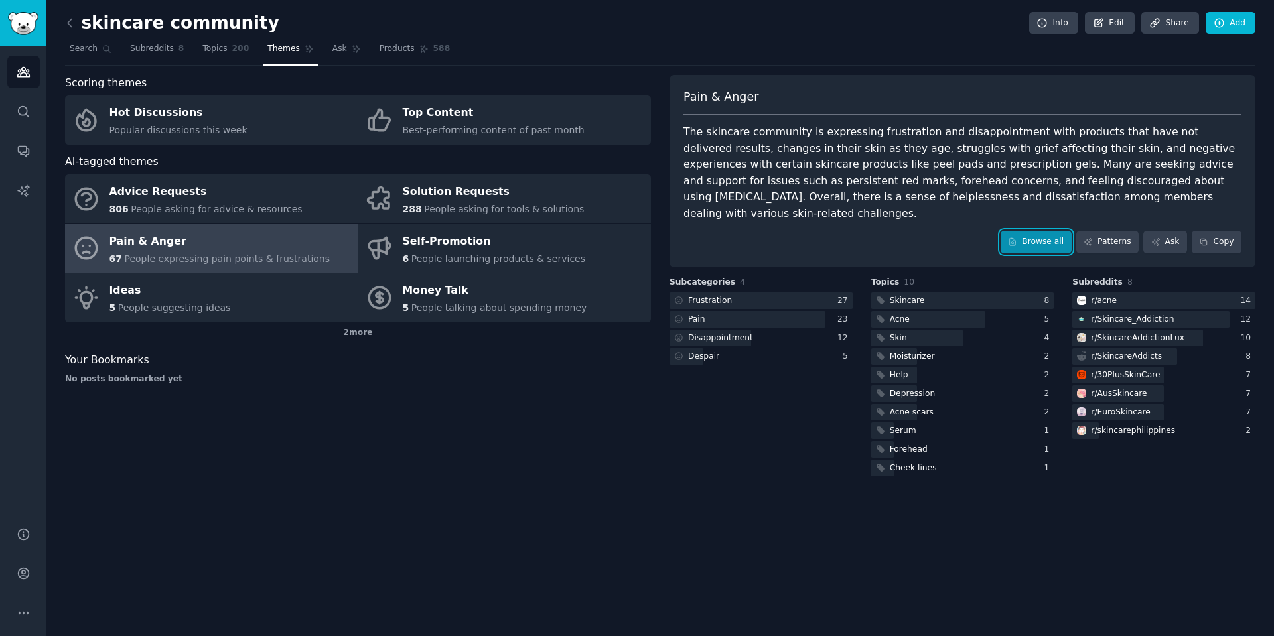
click at [1037, 231] on link "Browse all" at bounding box center [1036, 242] width 71 height 23
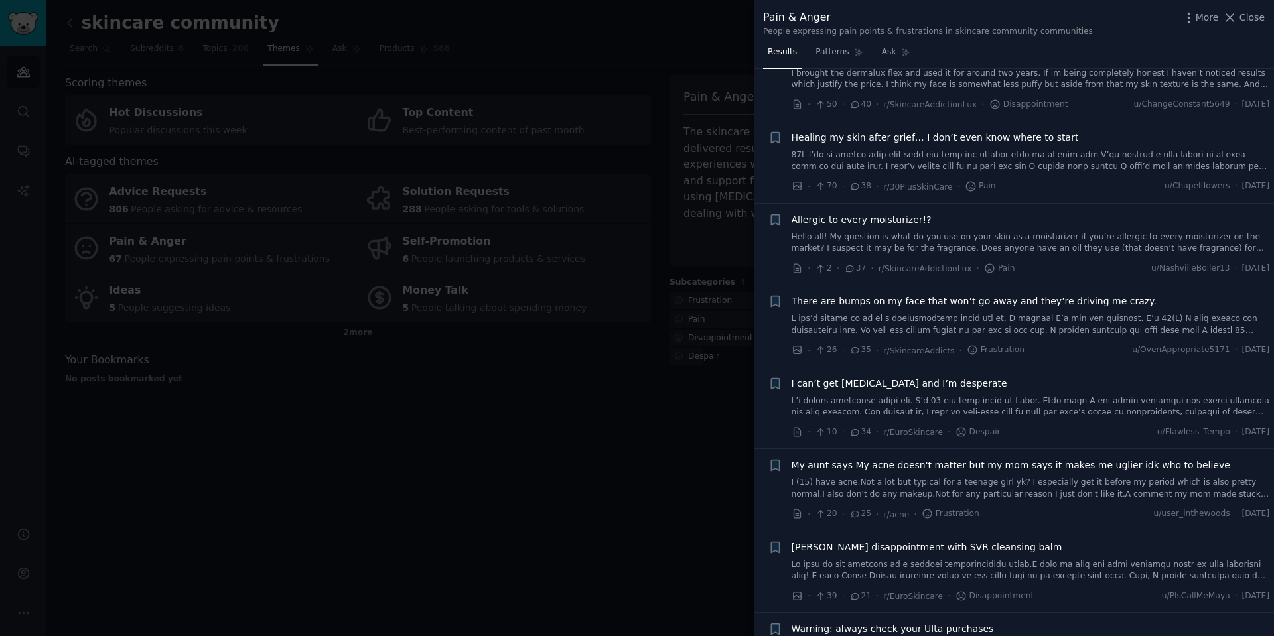
scroll to position [796, 0]
click at [660, 486] on div at bounding box center [637, 318] width 1274 height 636
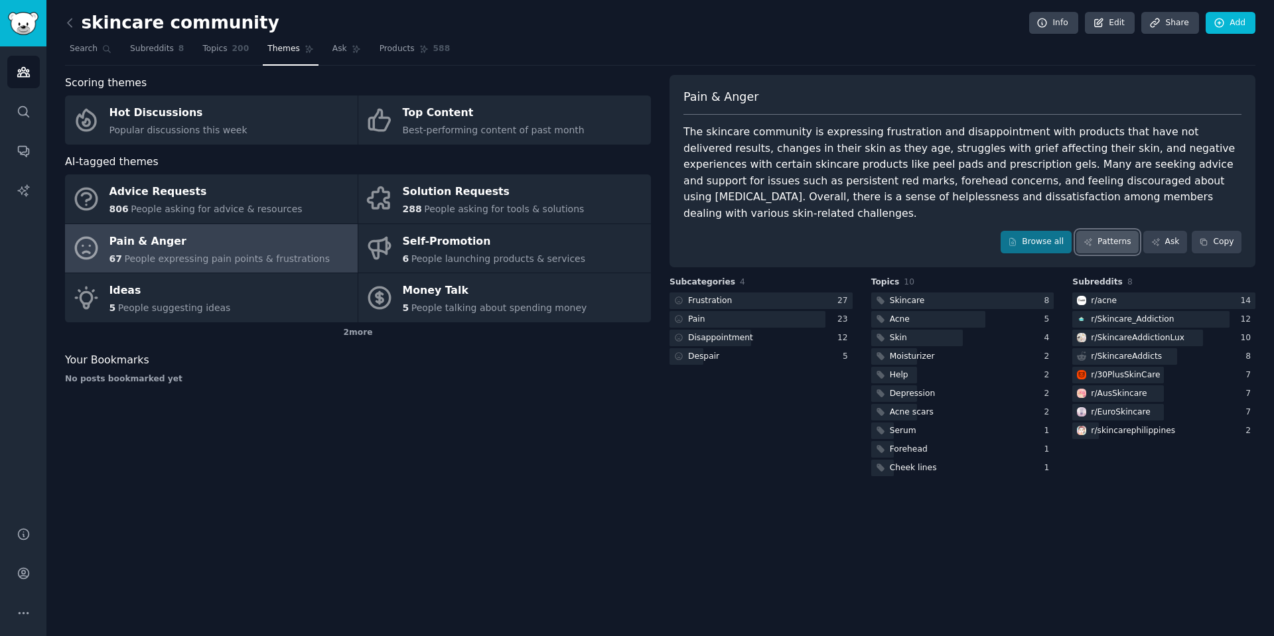
click at [1120, 231] on link "Patterns" at bounding box center [1107, 242] width 62 height 23
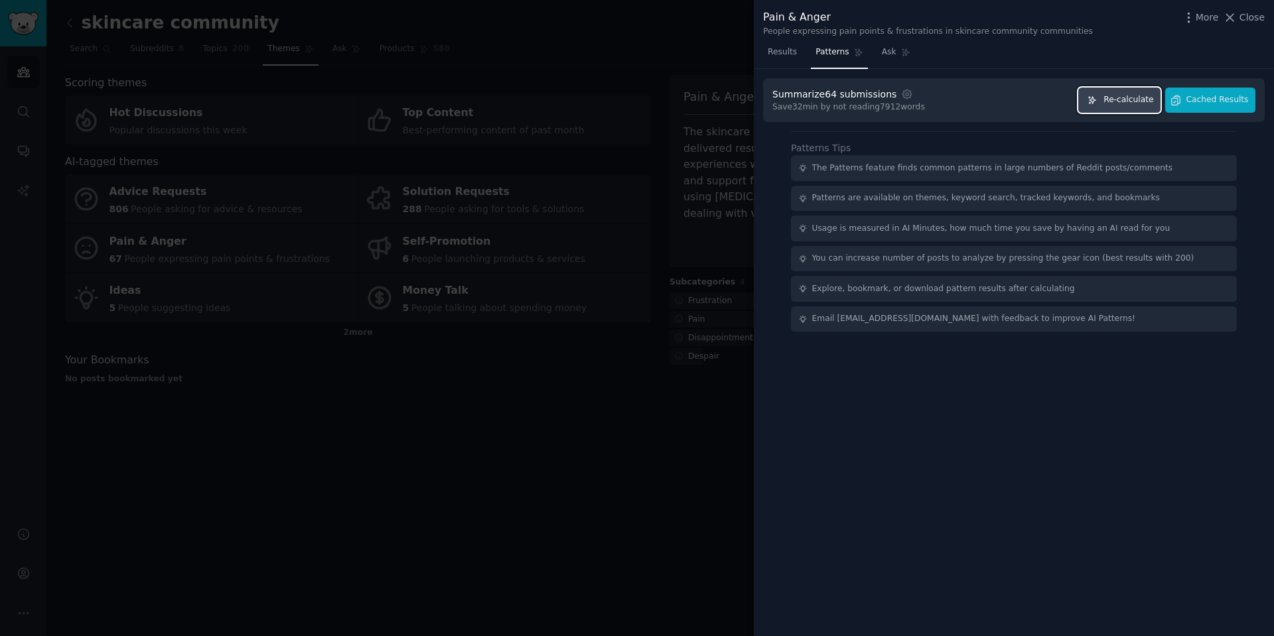
click at [1126, 96] on span "Re-calculate" at bounding box center [1128, 100] width 50 height 12
